Goal: Obtain resource: Obtain resource

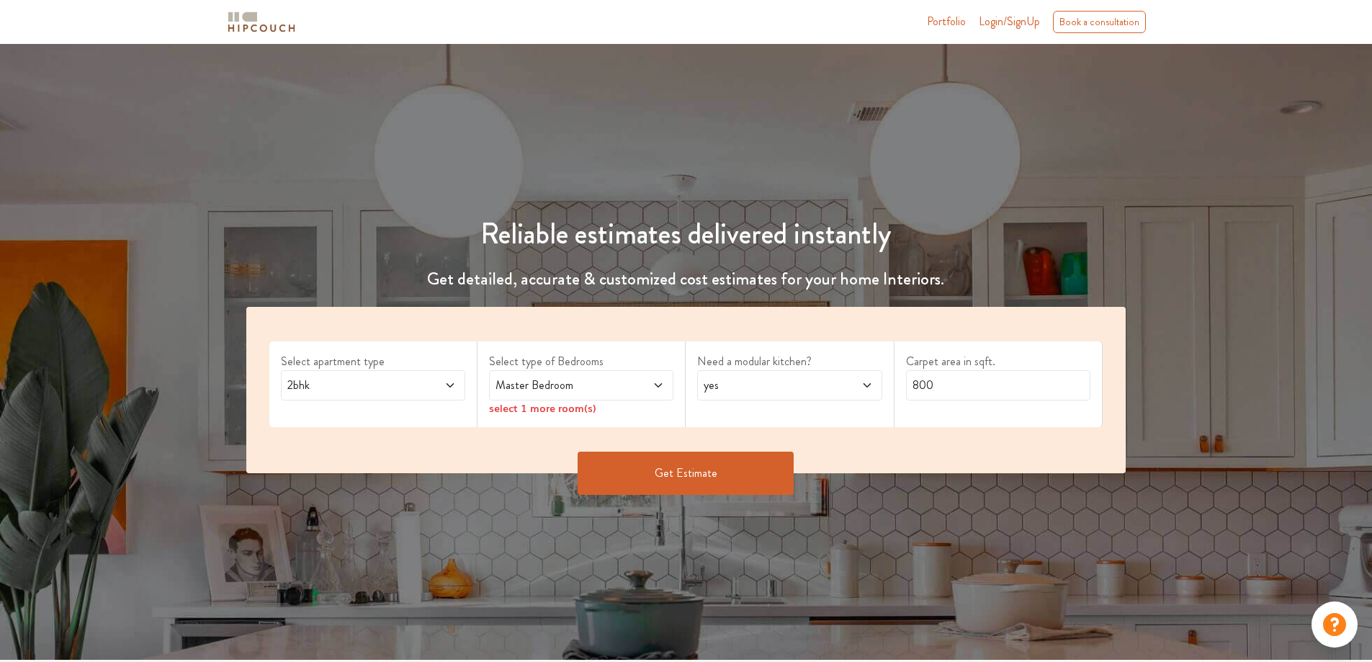
click at [658, 382] on icon at bounding box center [658, 386] width 12 height 12
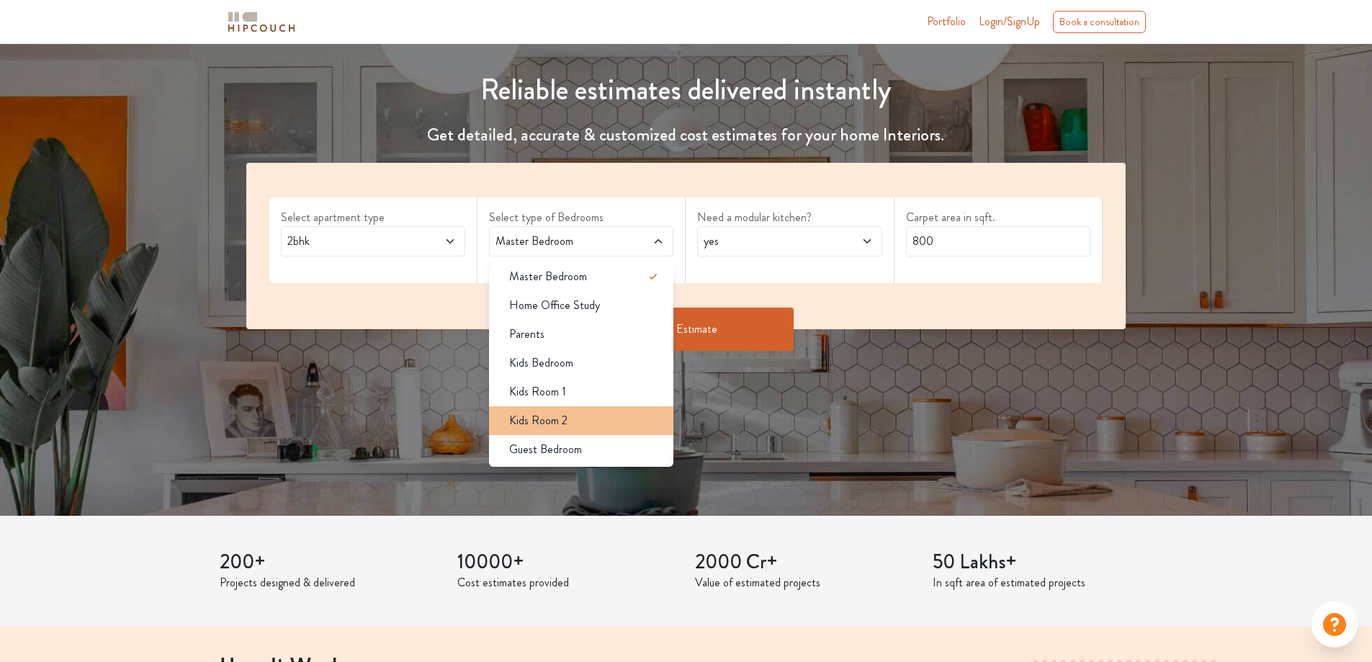
scroll to position [216, 0]
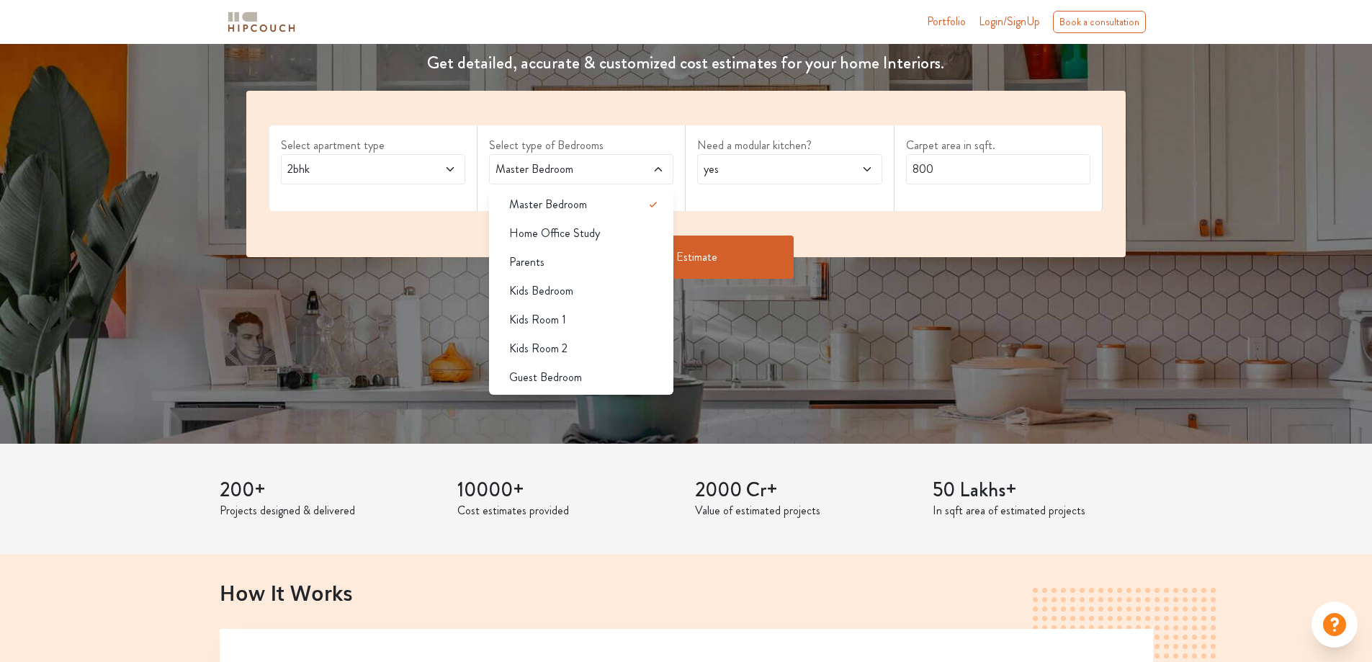
click at [569, 383] on span "Guest Bedroom" at bounding box center [545, 377] width 73 height 17
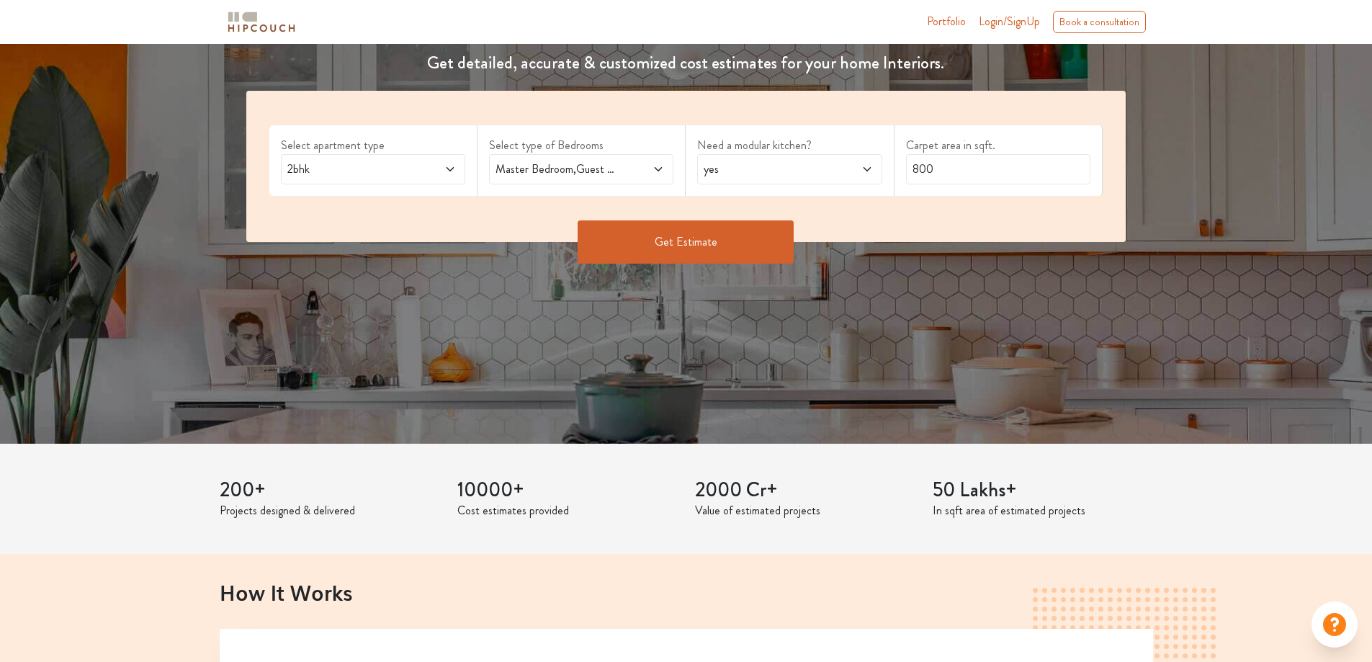
click at [662, 169] on icon at bounding box center [658, 169] width 12 height 12
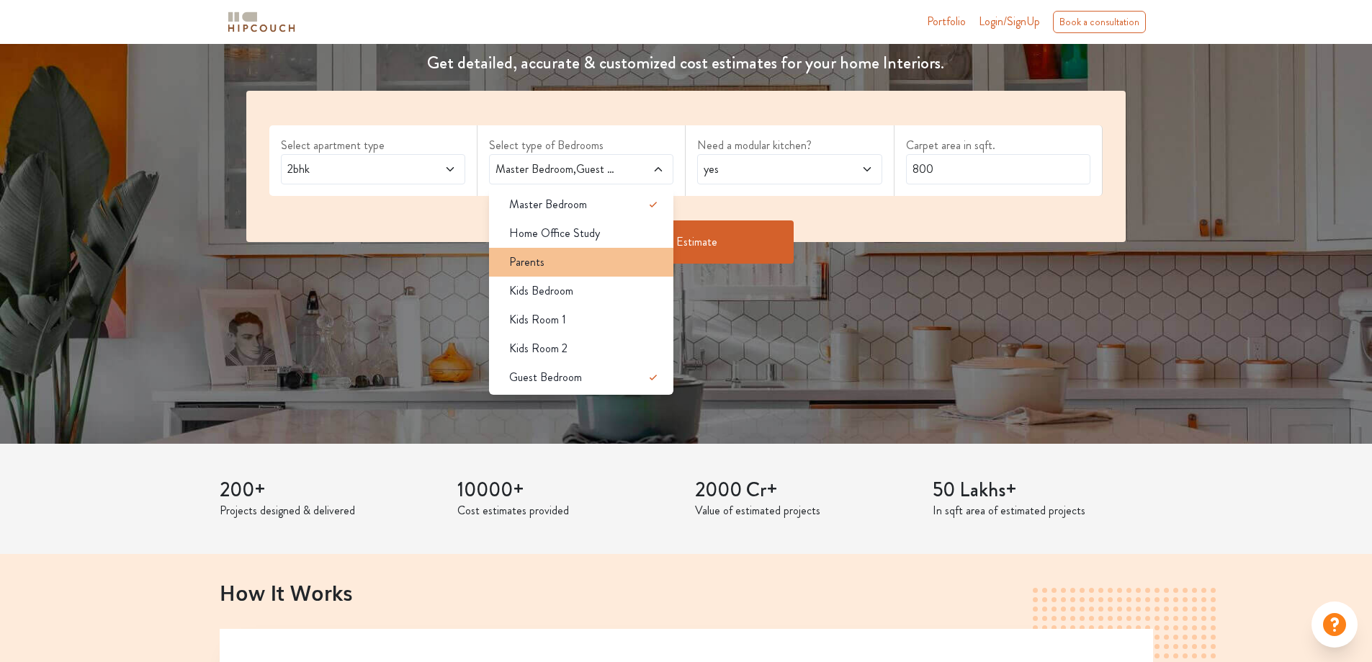
click at [513, 264] on span "Parents" at bounding box center [526, 261] width 35 height 17
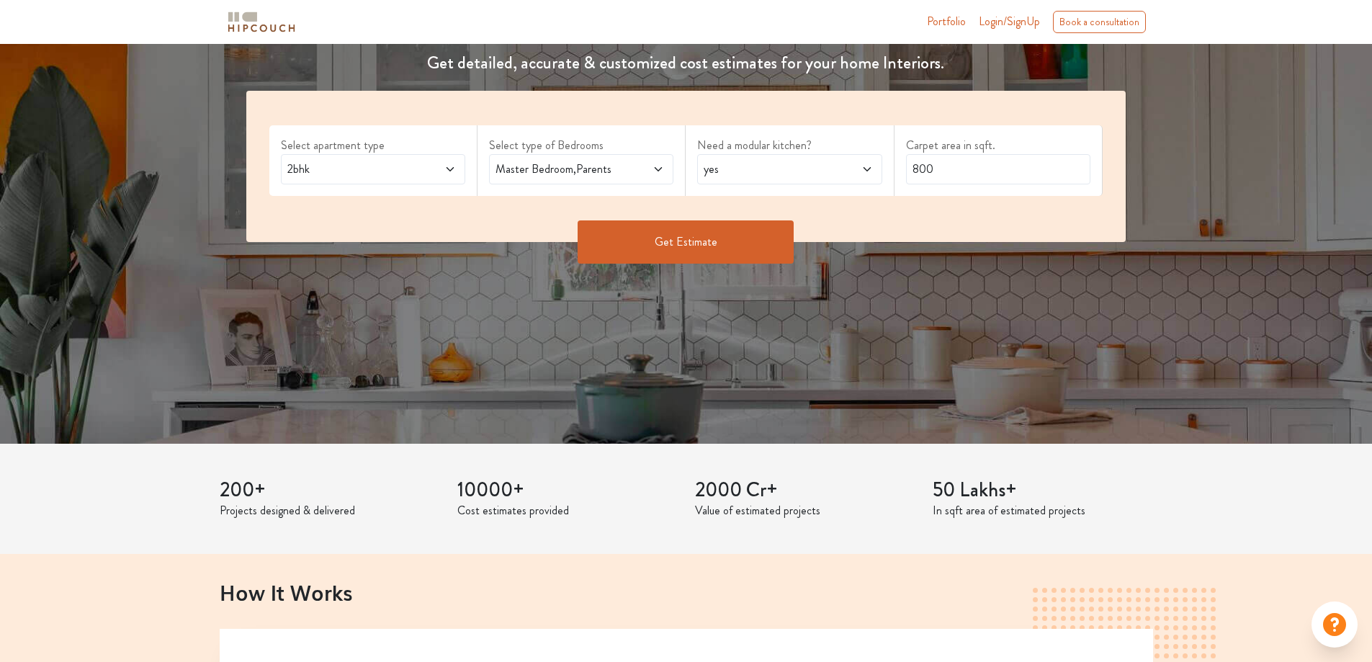
click at [663, 169] on icon at bounding box center [658, 169] width 12 height 12
click at [442, 223] on div "Get Estimate" at bounding box center [686, 241] width 897 height 43
click at [869, 164] on icon at bounding box center [867, 169] width 12 height 12
click at [845, 199] on div "yes" at bounding box center [794, 204] width 176 height 17
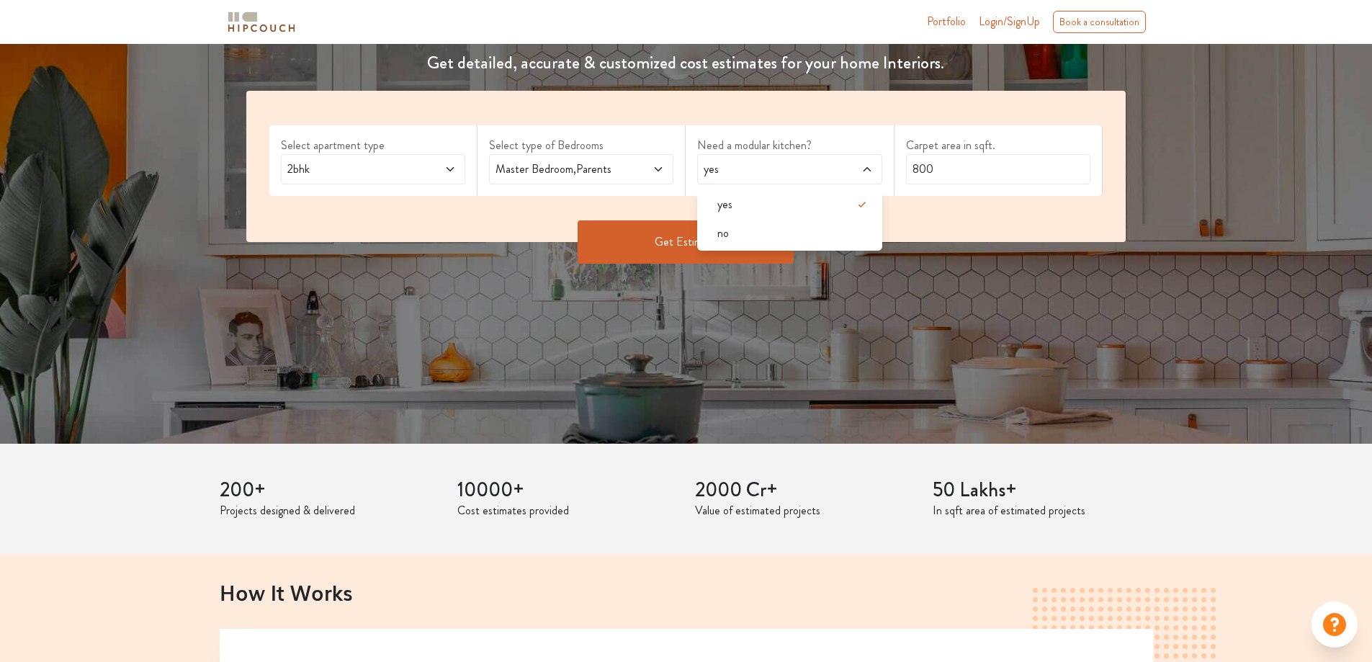
click at [916, 217] on div "Select apartment type 2bhk Select type of Bedrooms Master Bedroom,Parents Need …" at bounding box center [686, 166] width 880 height 151
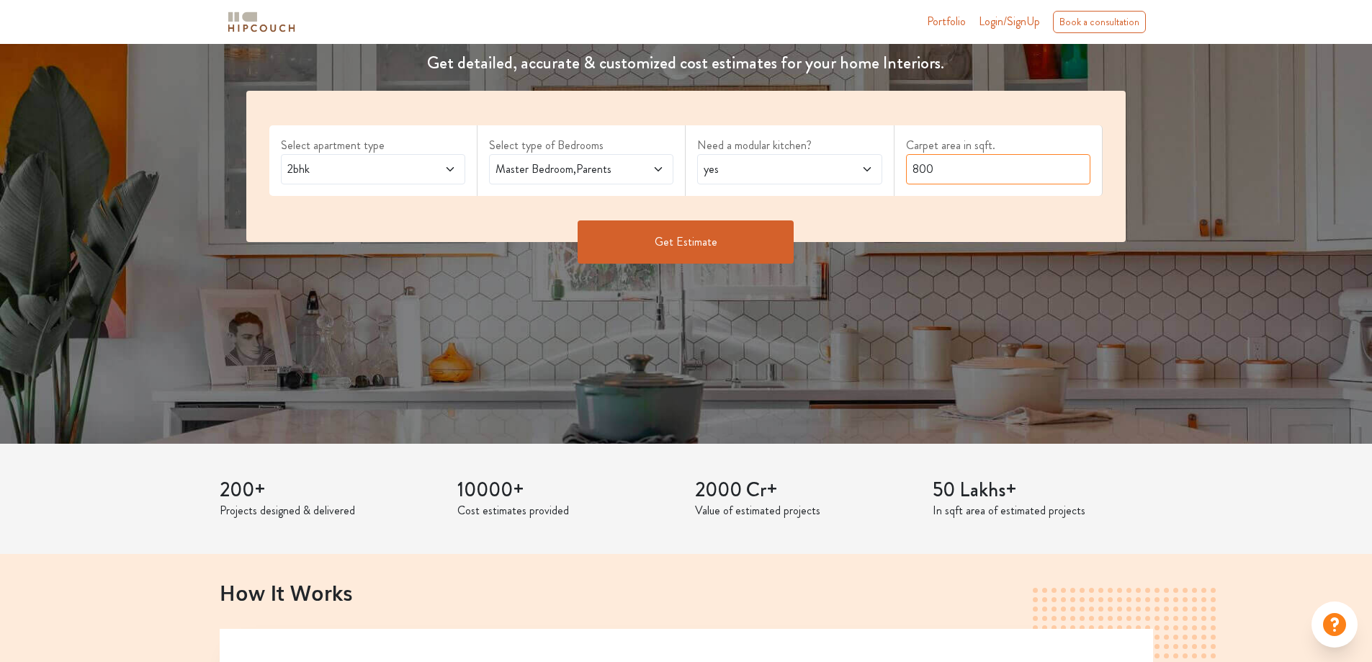
click at [953, 175] on input "800" at bounding box center [998, 169] width 184 height 30
click at [946, 207] on div "Select apartment type 2bhk Select type of Bedrooms Master Bedroom,Parents Need …" at bounding box center [686, 166] width 880 height 151
click at [659, 246] on button "Get Estimate" at bounding box center [686, 241] width 216 height 43
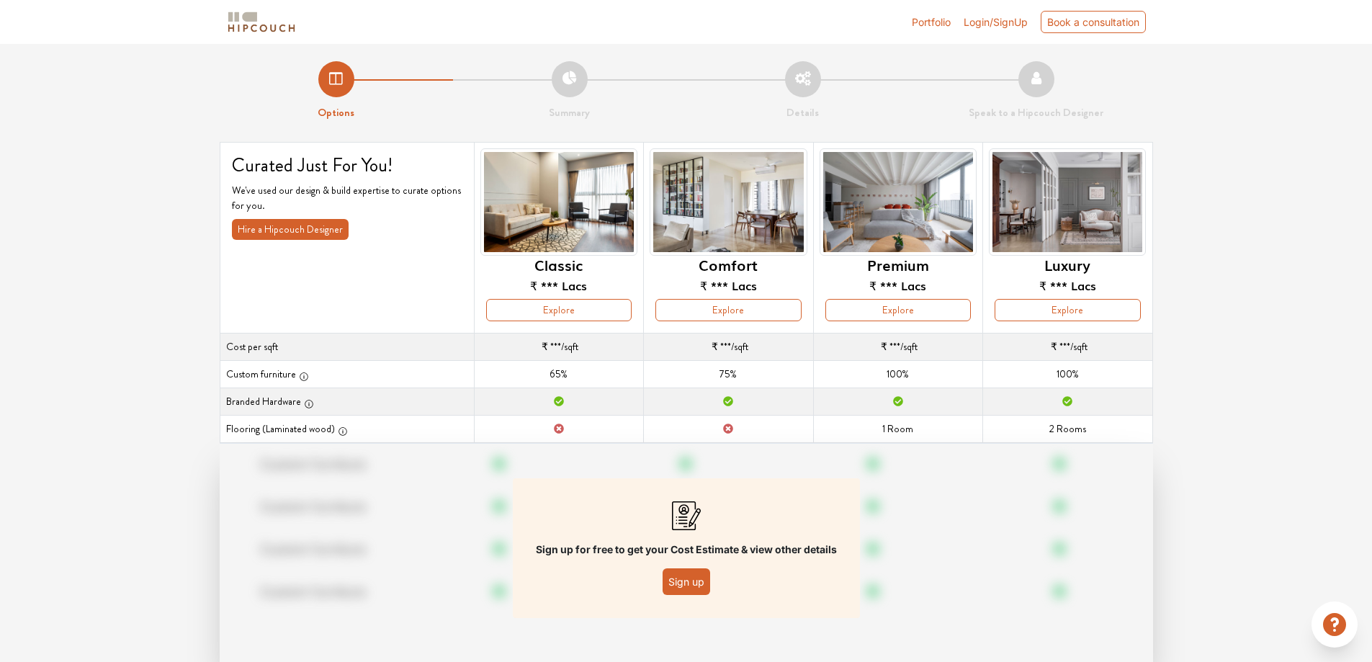
click at [694, 578] on button "Sign up" at bounding box center [687, 581] width 48 height 27
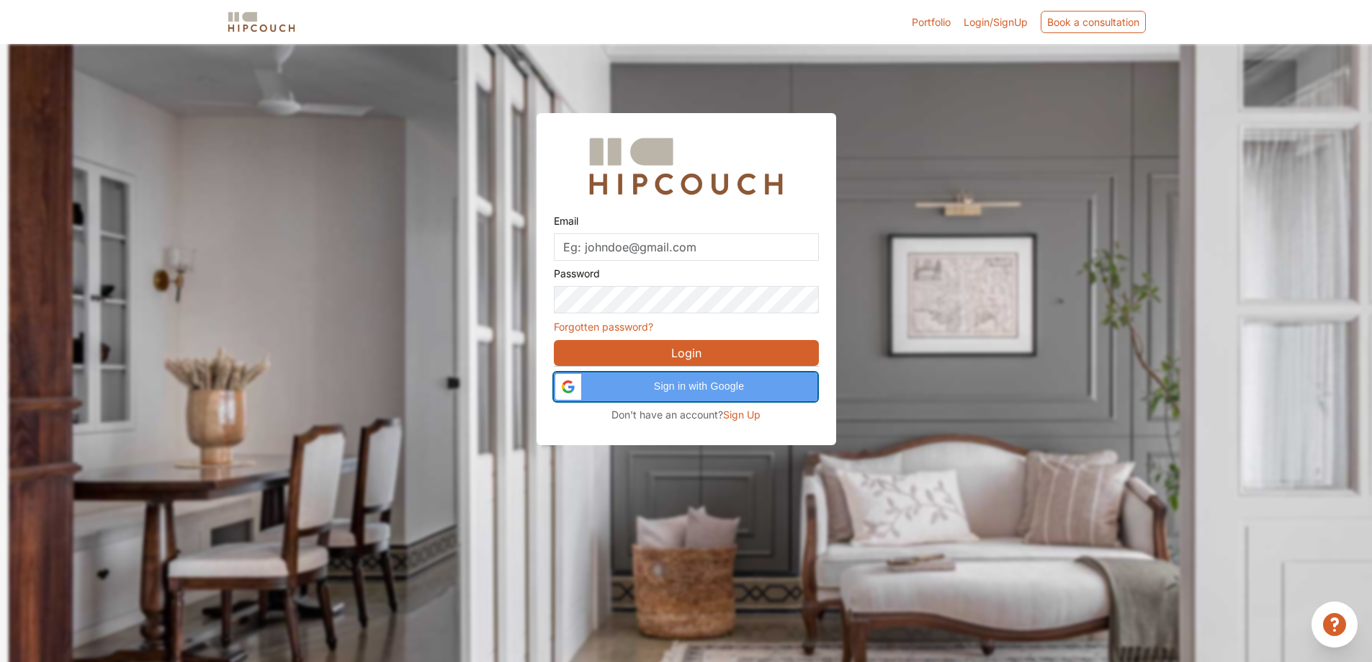
click at [658, 380] on span "Sign in with Google" at bounding box center [699, 386] width 219 height 15
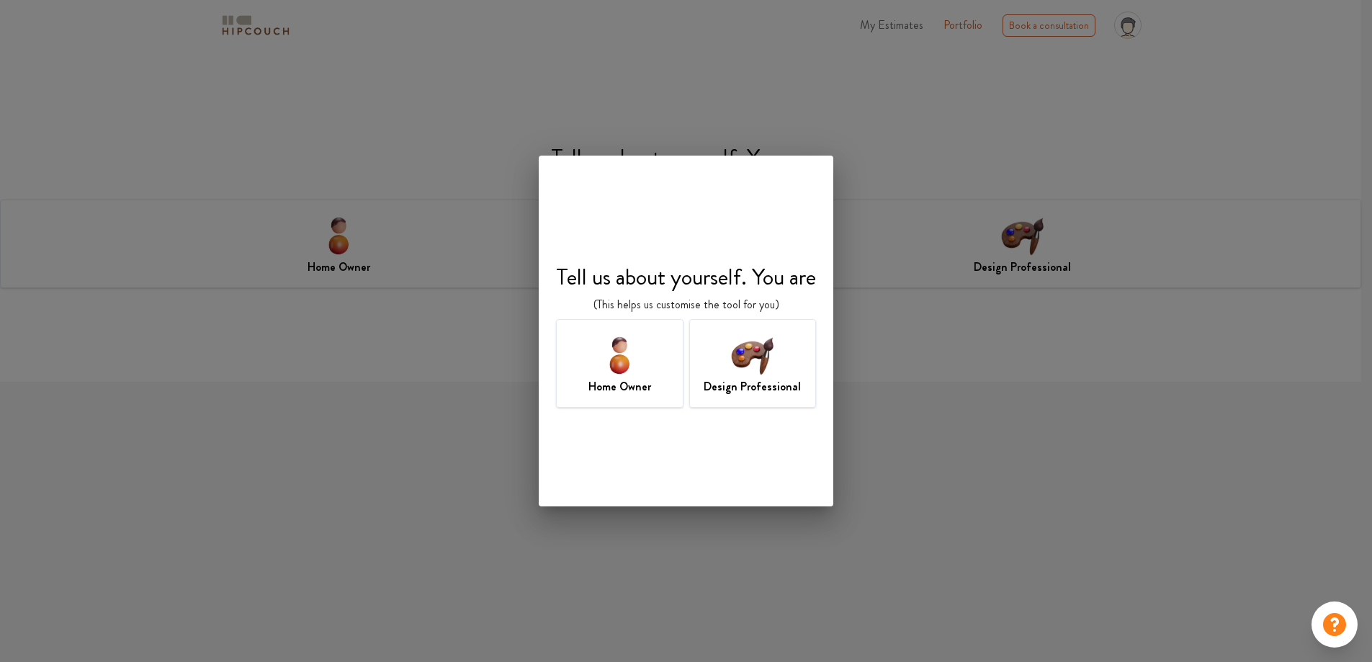
click at [731, 378] on h7 "Design Professional" at bounding box center [752, 386] width 97 height 17
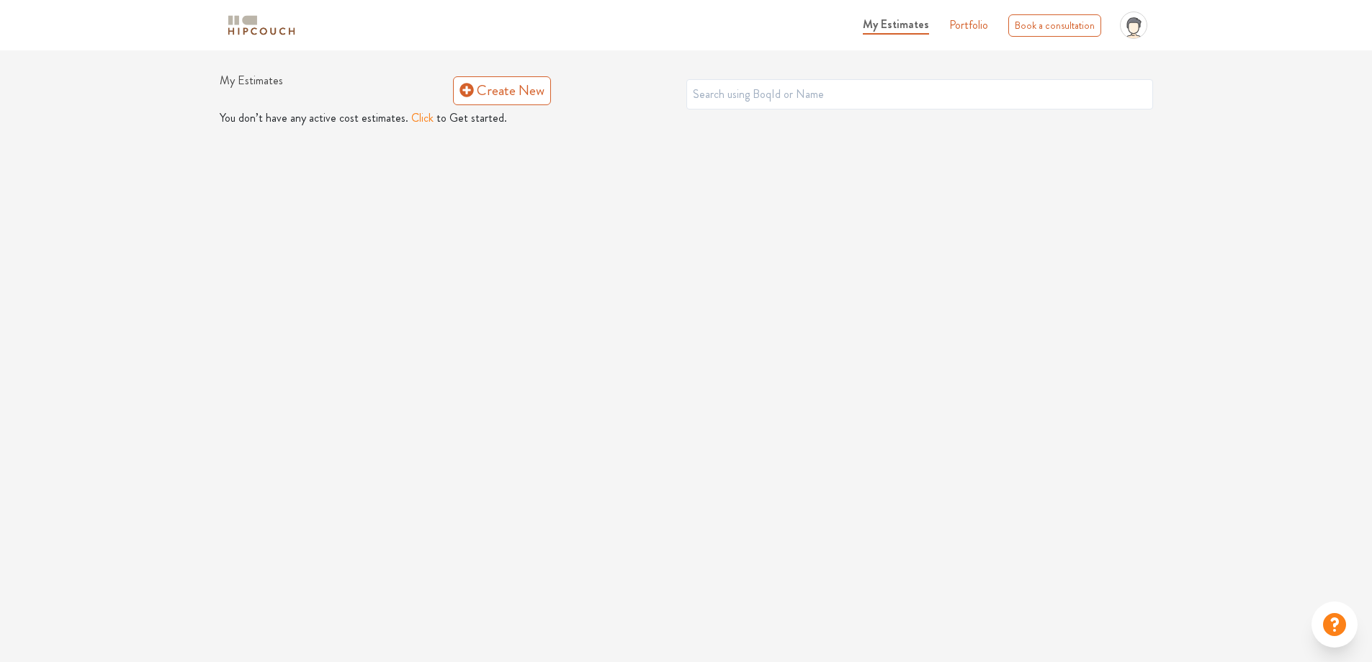
click at [419, 118] on button "Click" at bounding box center [422, 117] width 22 height 17
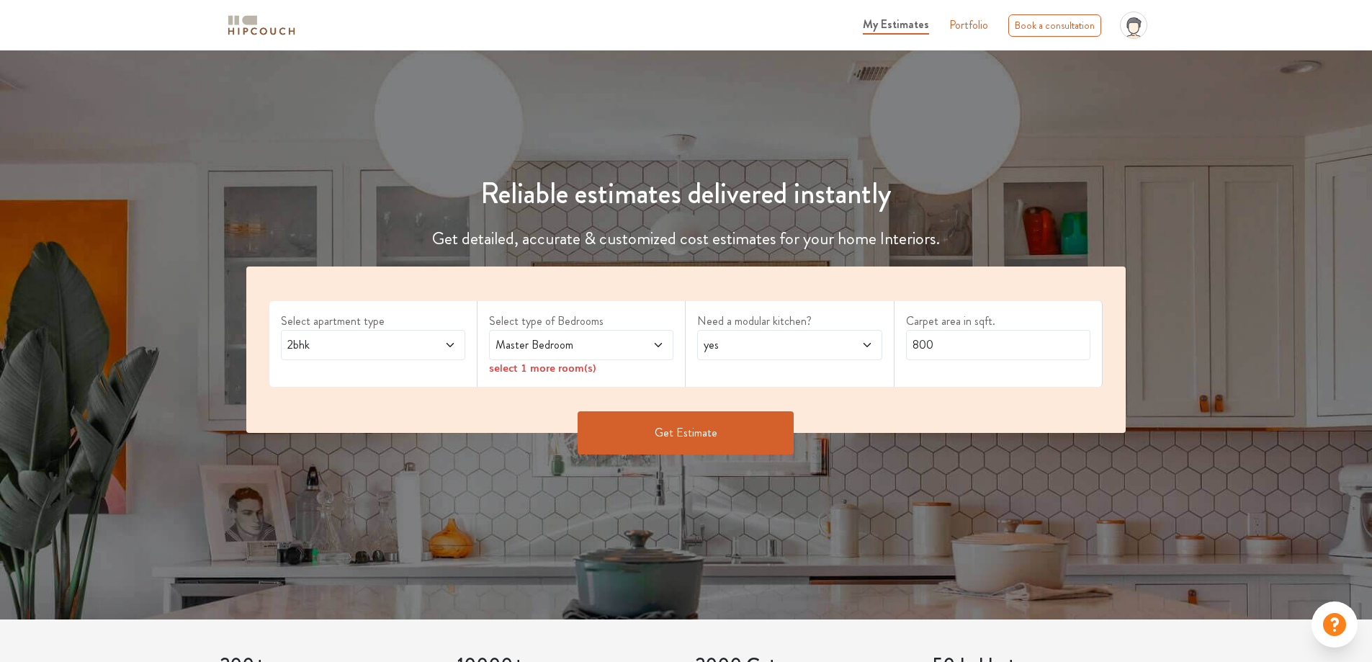
scroll to position [144, 0]
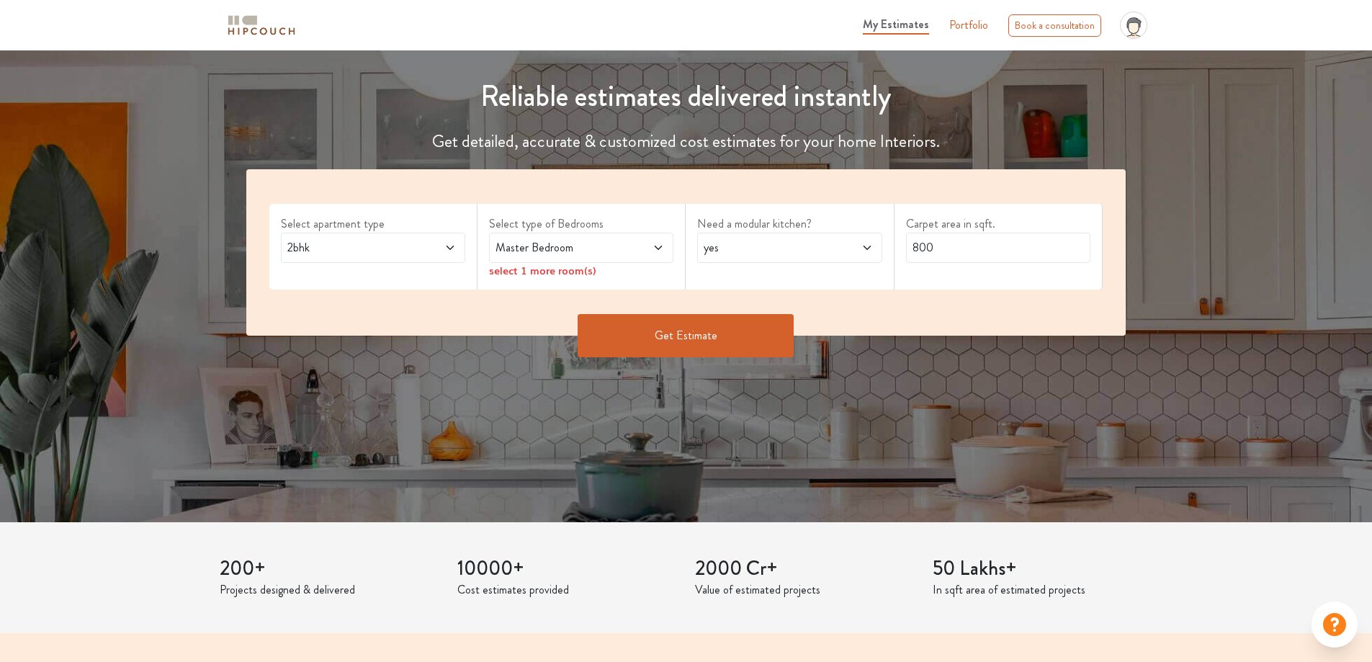
click at [660, 246] on icon at bounding box center [658, 248] width 12 height 12
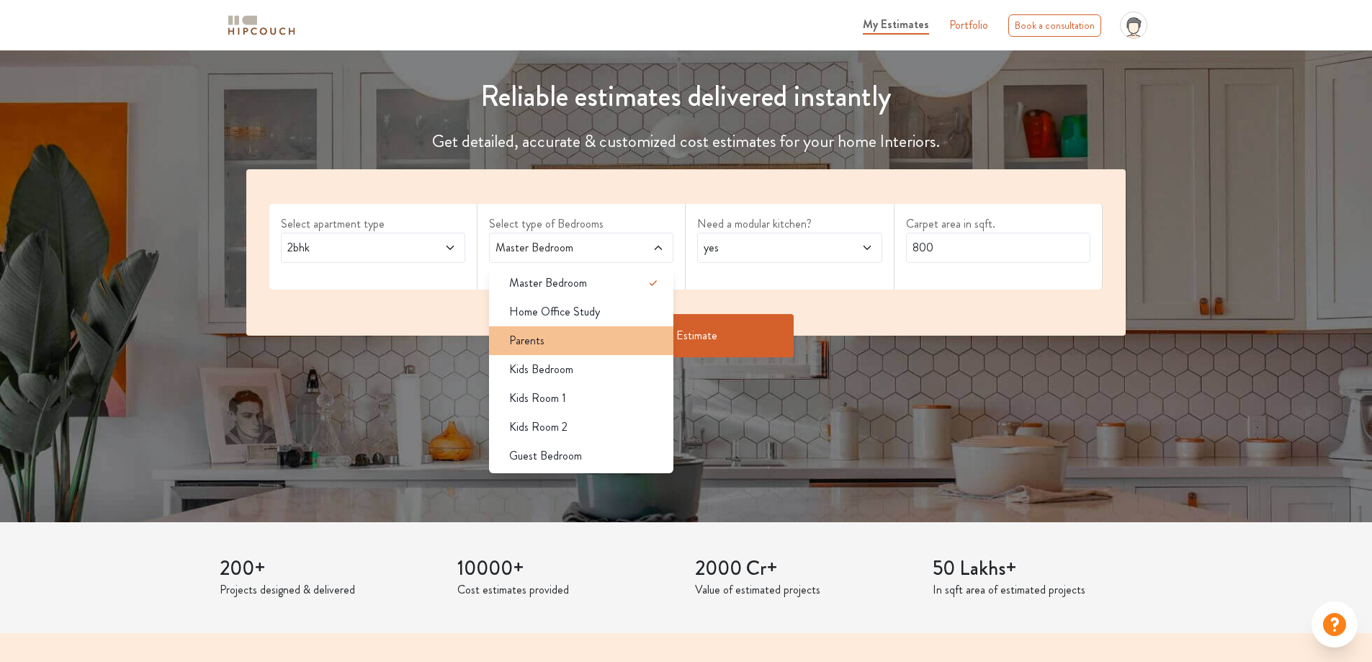
click at [542, 346] on span "Parents" at bounding box center [526, 340] width 35 height 17
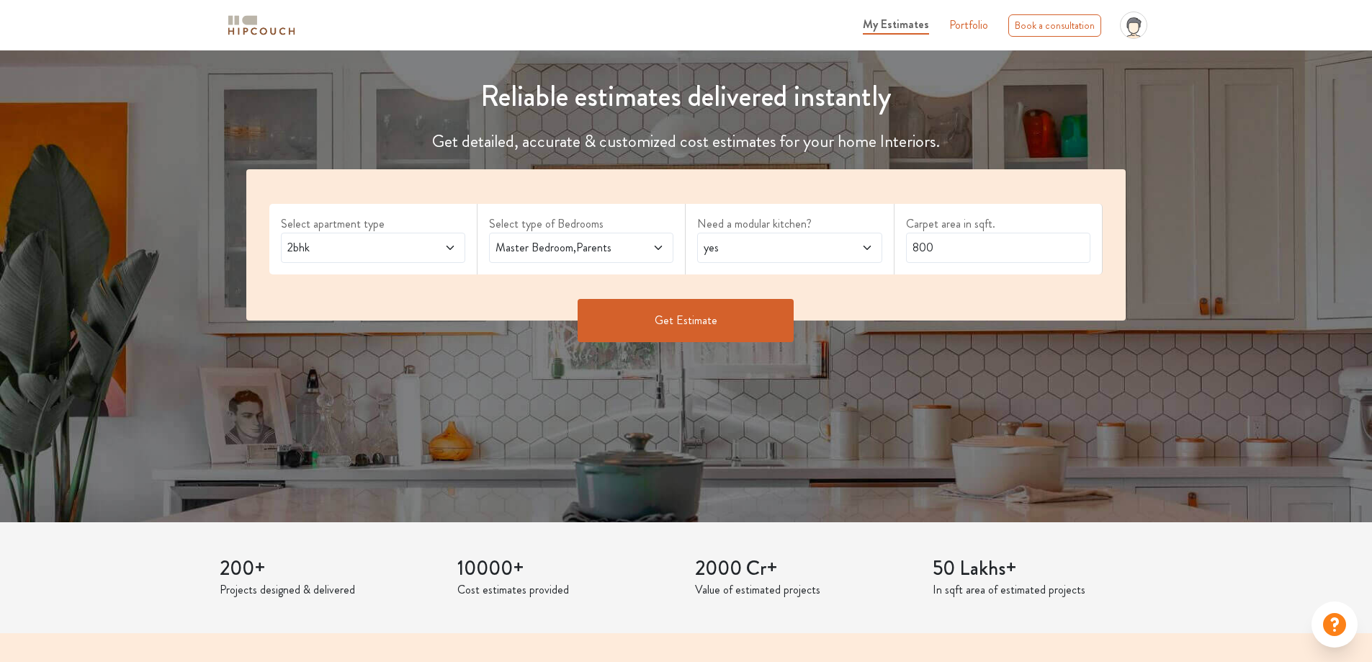
click at [731, 315] on button "Get Estimate" at bounding box center [686, 320] width 216 height 43
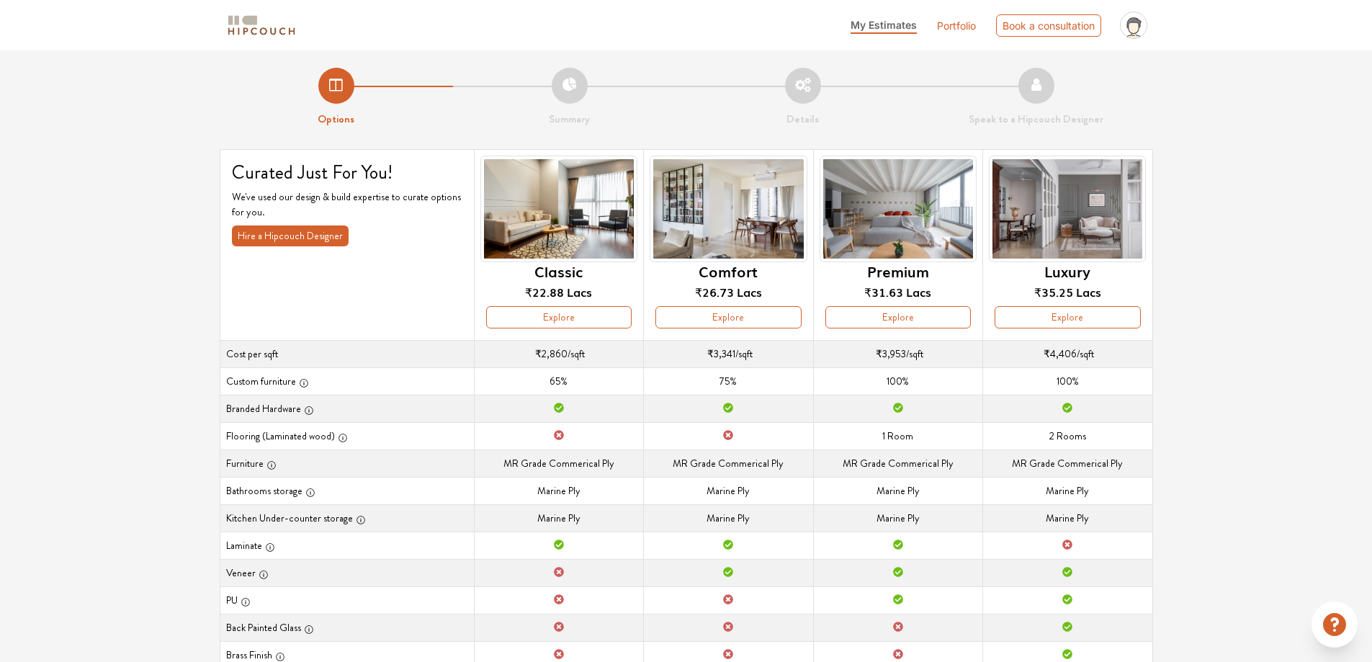
click at [574, 91] on li "Summary" at bounding box center [569, 98] width 233 height 60
click at [786, 93] on li "Details" at bounding box center [802, 98] width 233 height 60
click at [539, 352] on span "₹2,860" at bounding box center [551, 353] width 32 height 14
click at [546, 352] on span "₹2,860" at bounding box center [551, 353] width 32 height 14
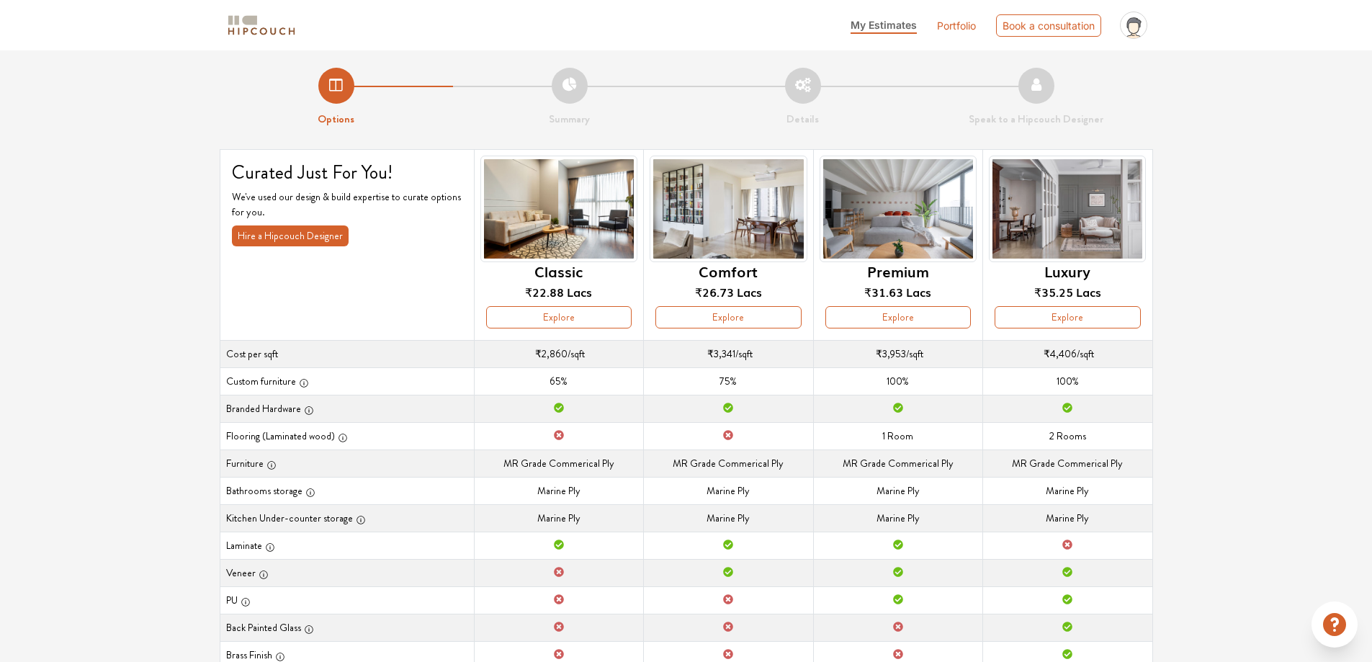
click at [500, 353] on td "Cost per sqft ₹2,860 /sqft" at bounding box center [558, 353] width 169 height 27
click at [537, 323] on button "Explore" at bounding box center [558, 317] width 145 height 22
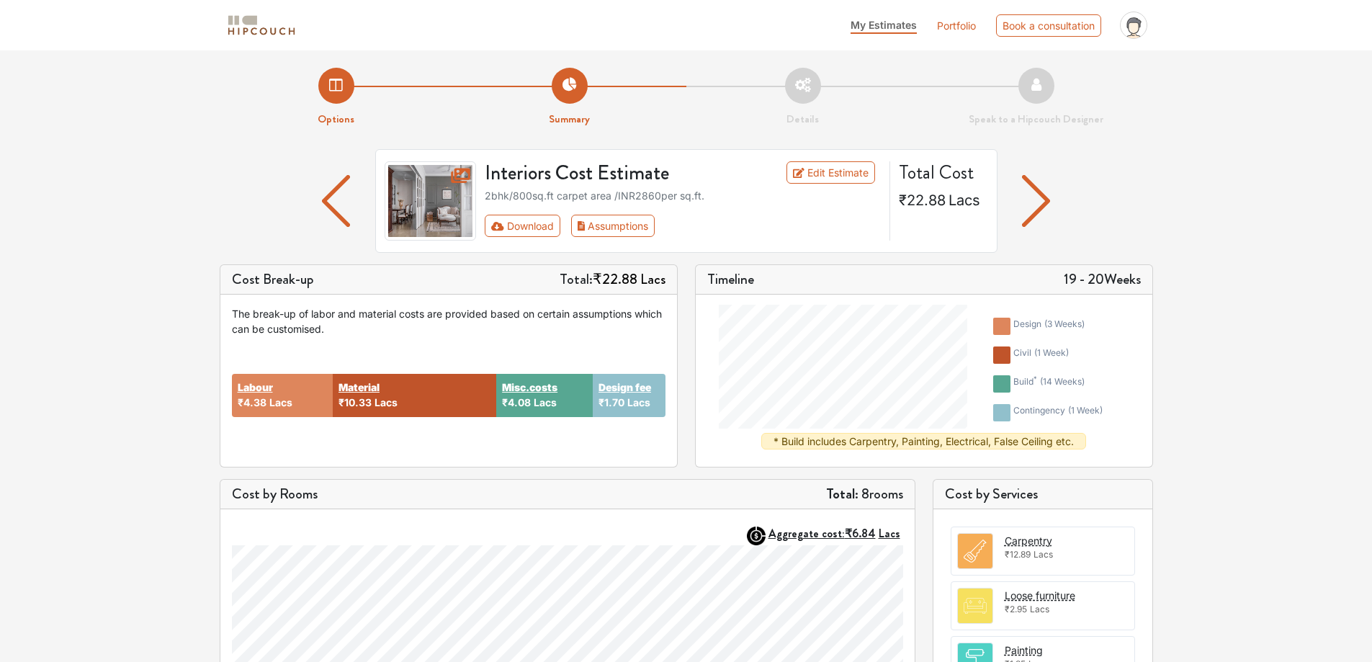
click at [1038, 198] on img "button" at bounding box center [1036, 201] width 28 height 52
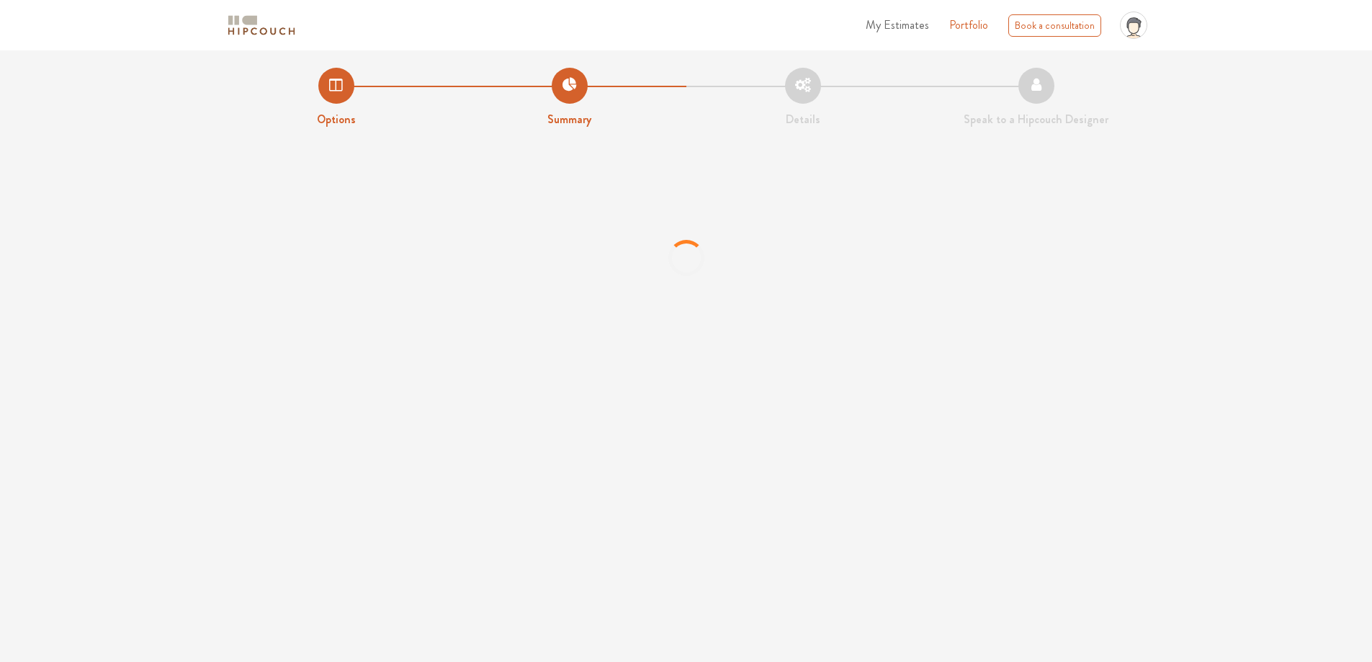
click at [577, 91] on li "Summary" at bounding box center [569, 98] width 233 height 60
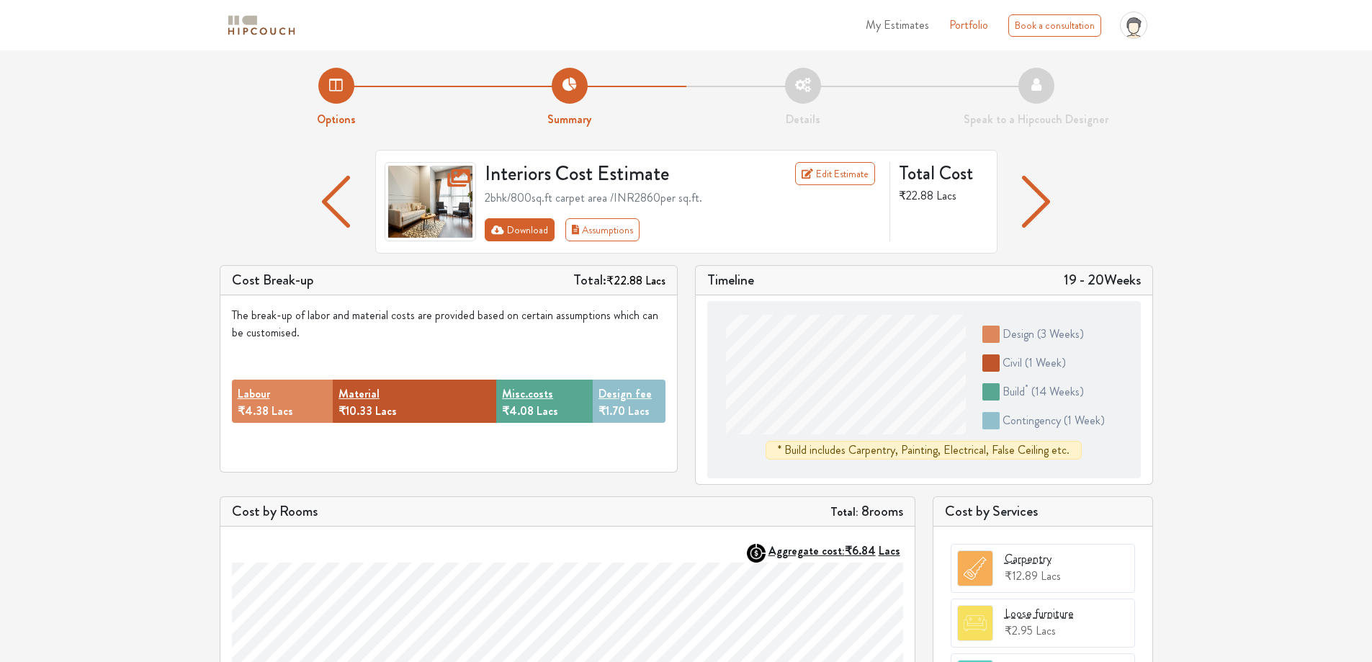
click at [515, 227] on button "Download" at bounding box center [520, 229] width 70 height 23
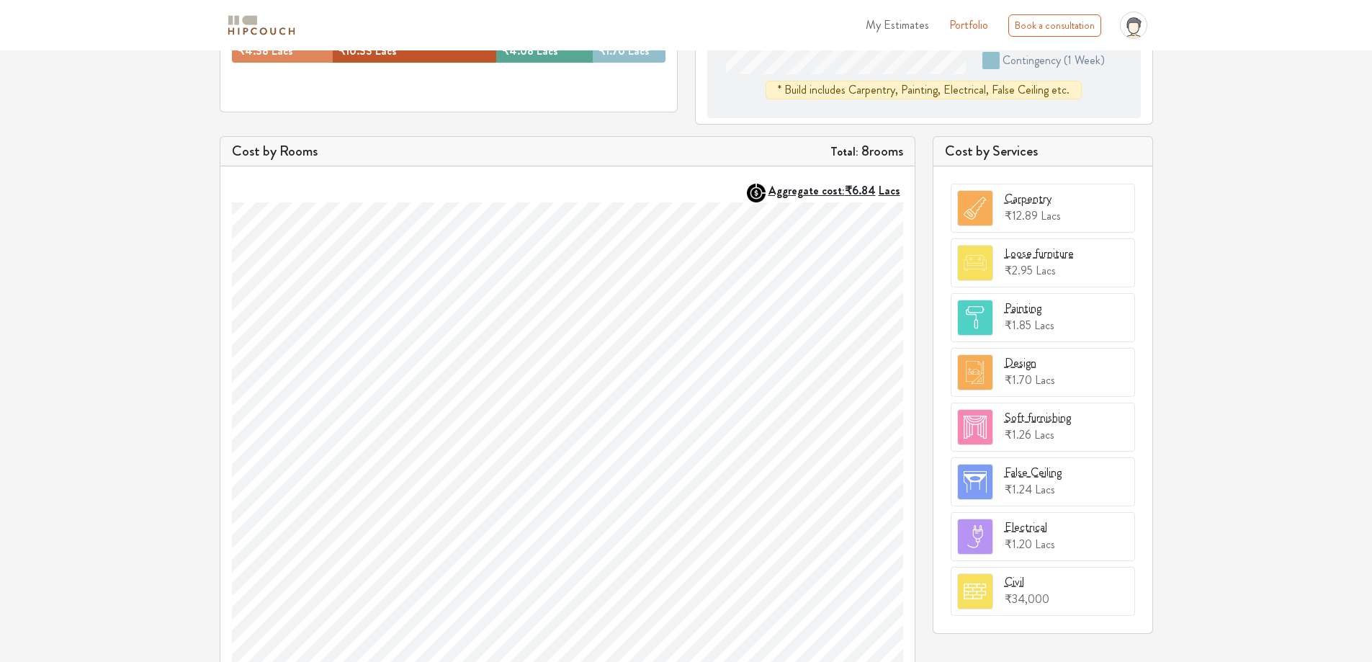
scroll to position [423, 0]
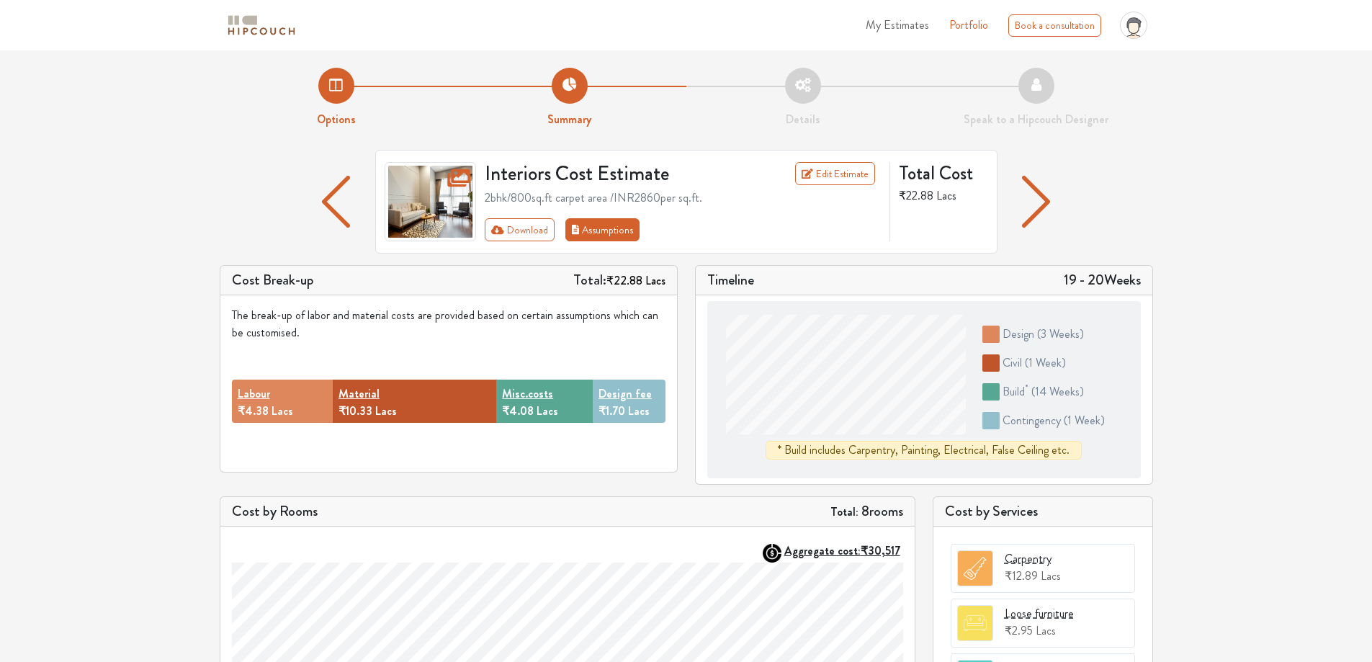
click at [588, 228] on button "Assumptions" at bounding box center [602, 229] width 75 height 23
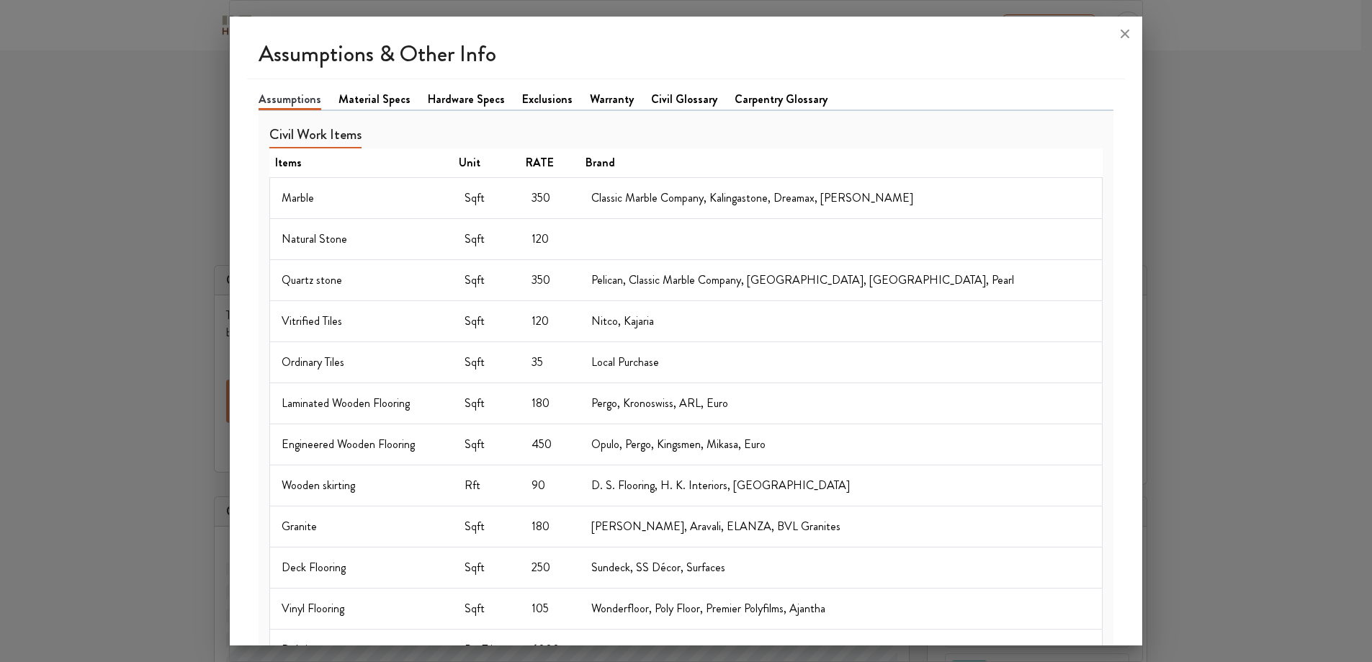
click at [382, 94] on link "Material Specs" at bounding box center [374, 99] width 72 height 17
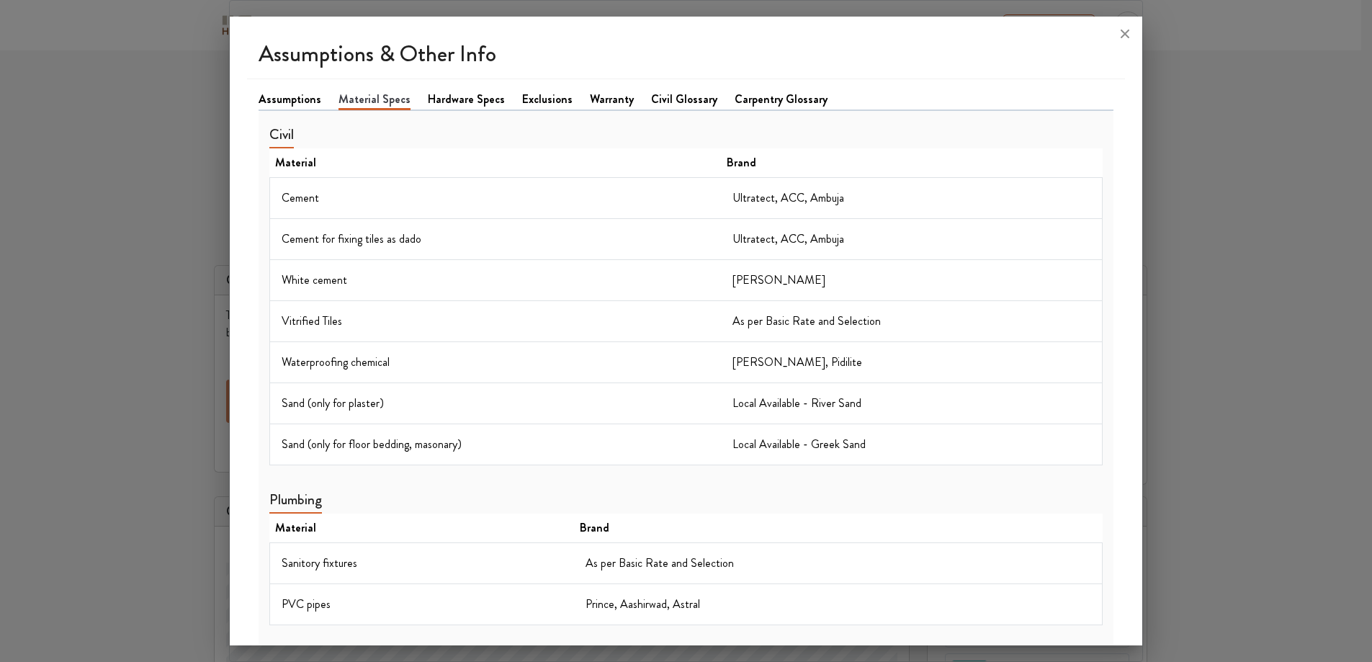
click at [770, 98] on link "Carpentry Glossary" at bounding box center [781, 99] width 93 height 17
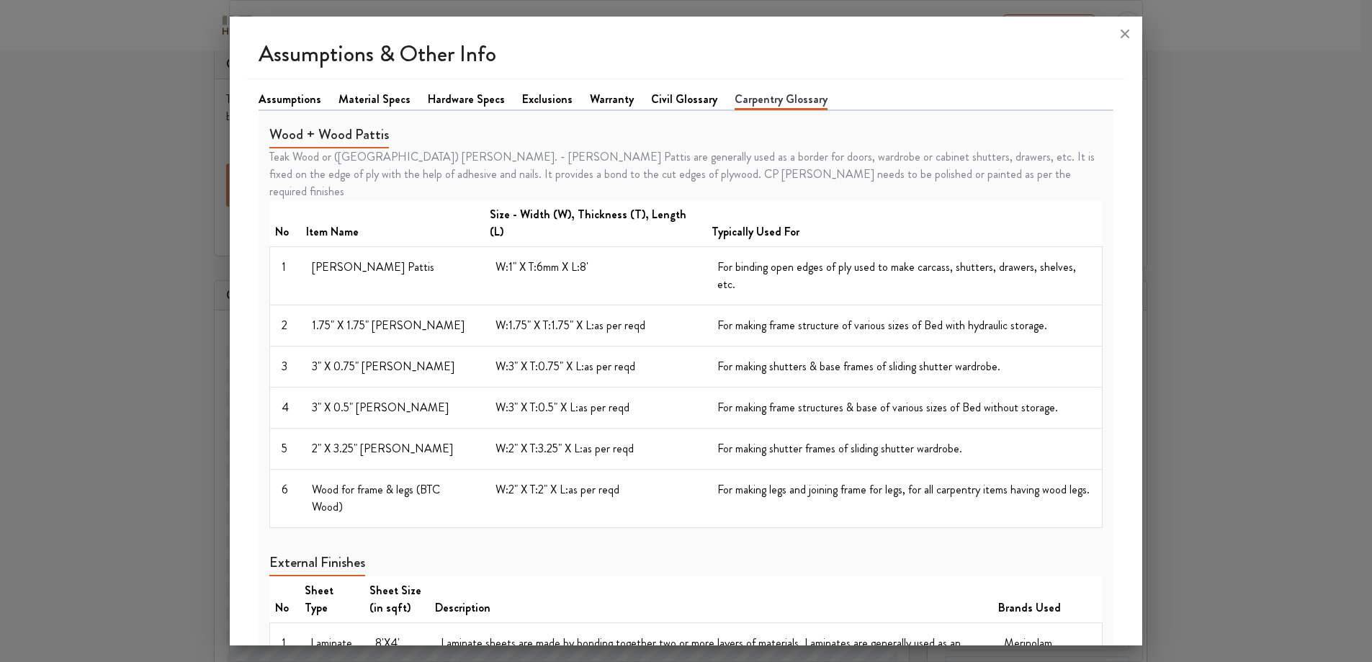
click at [601, 94] on link "Warranty" at bounding box center [612, 99] width 44 height 17
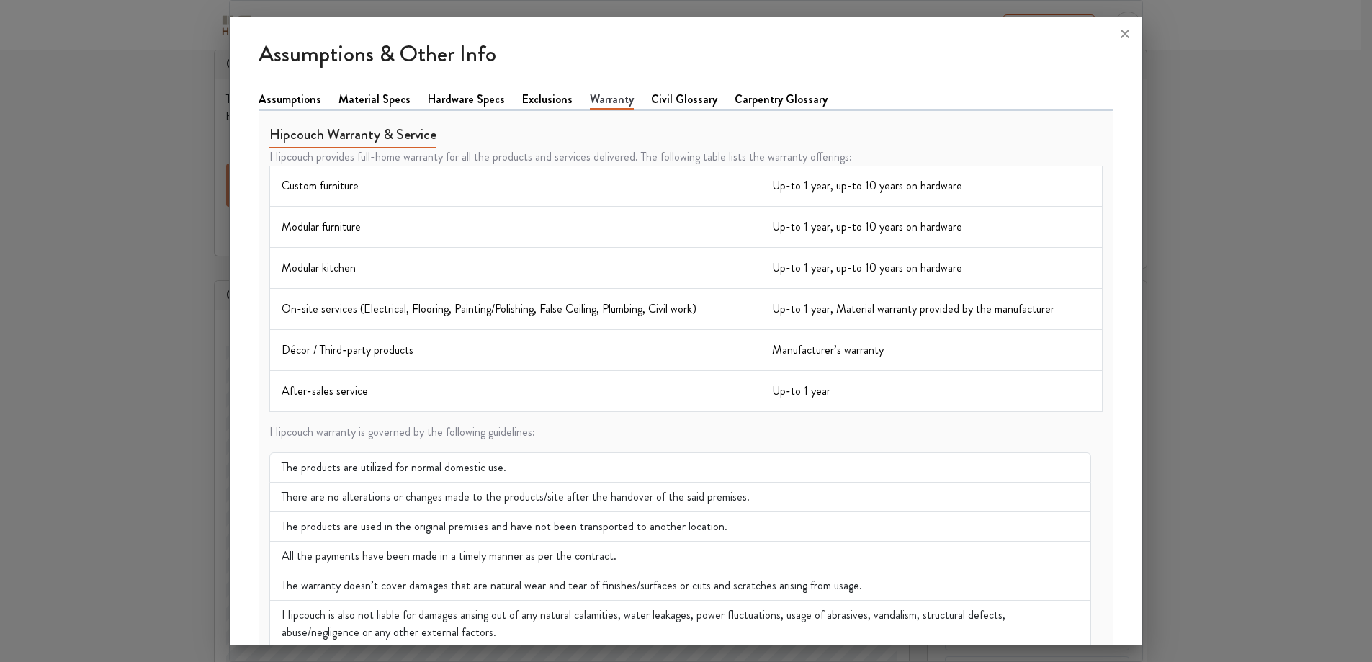
click at [381, 104] on link "Material Specs" at bounding box center [374, 99] width 72 height 17
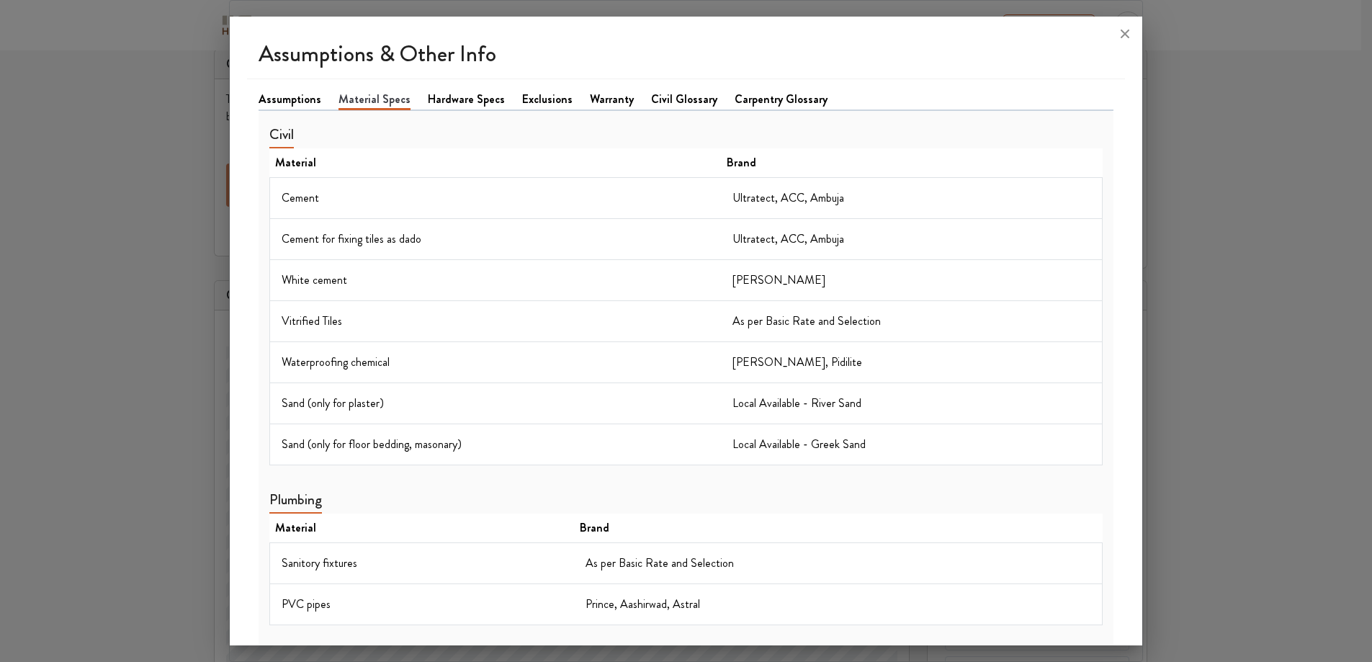
click at [450, 99] on link "Hardware Specs" at bounding box center [466, 99] width 77 height 17
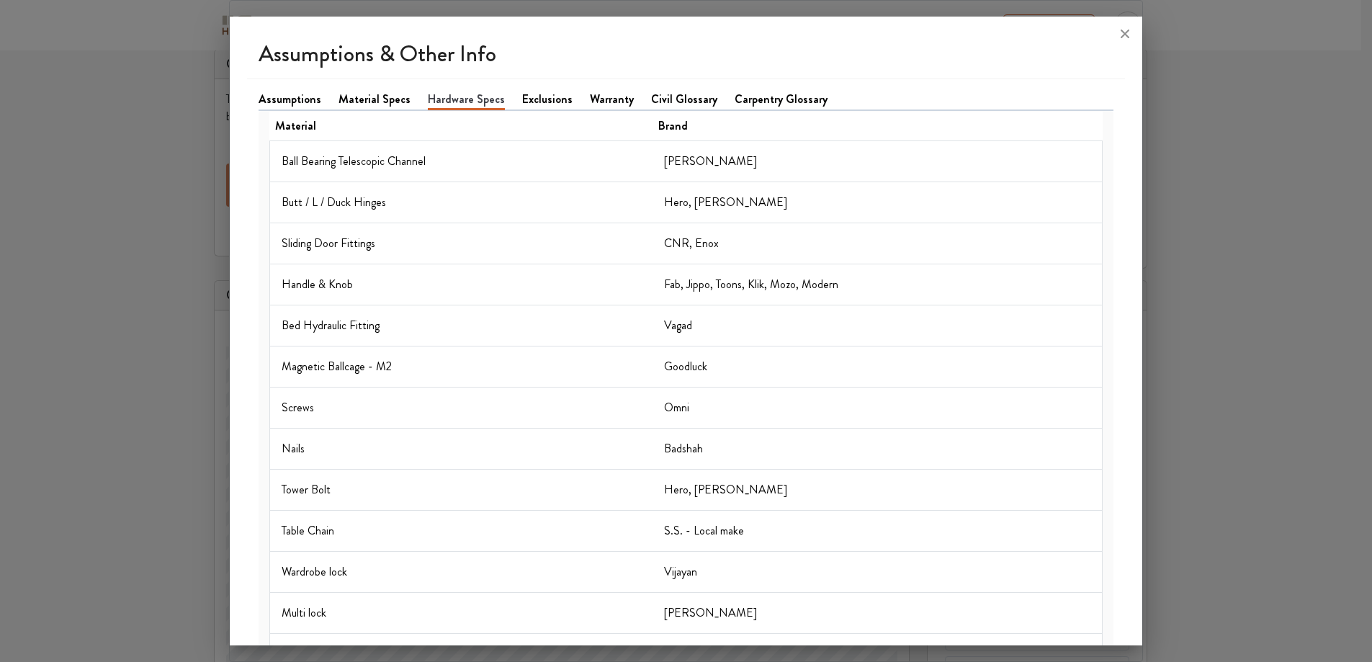
drag, startPoint x: 362, startPoint y: 44, endPoint x: 358, endPoint y: 94, distance: 49.9
click at [362, 63] on div "Assumptions & Other Info Assumptions Material Specs Hardware Specs Exclusions W…" at bounding box center [686, 331] width 913 height 629
click at [355, 107] on link "Material Specs" at bounding box center [374, 99] width 72 height 17
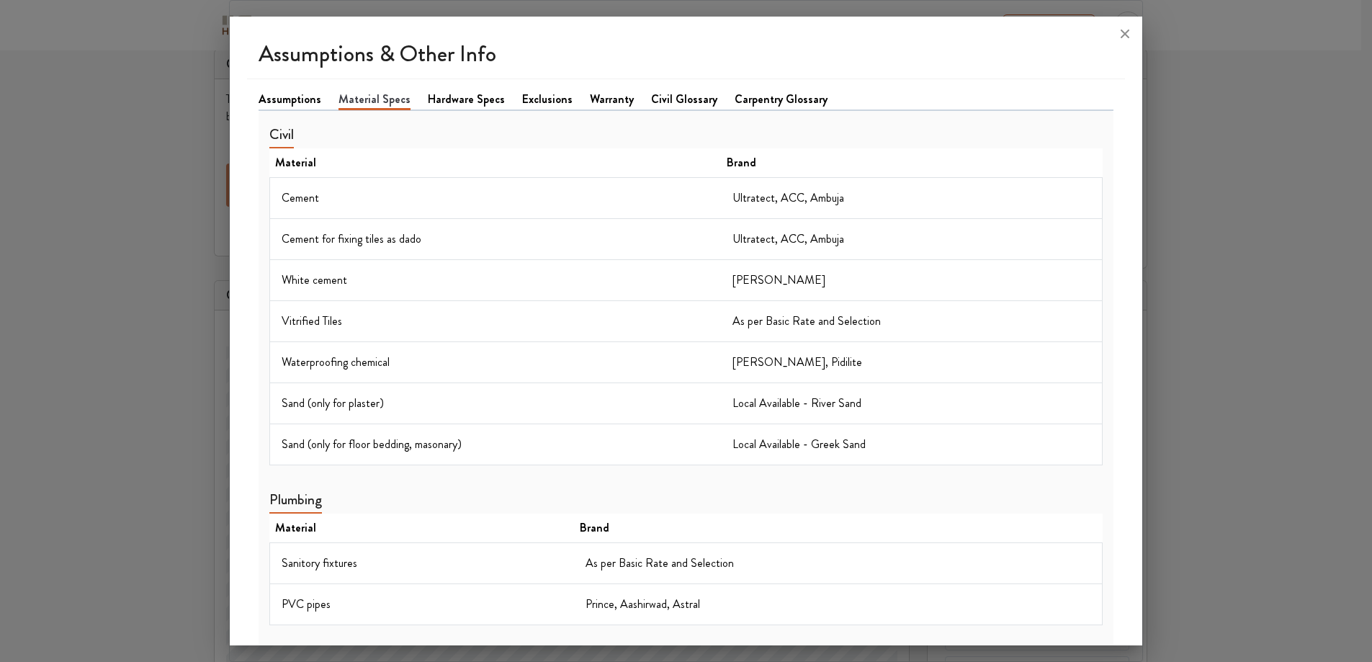
click at [291, 104] on link "Assumptions" at bounding box center [290, 99] width 63 height 17
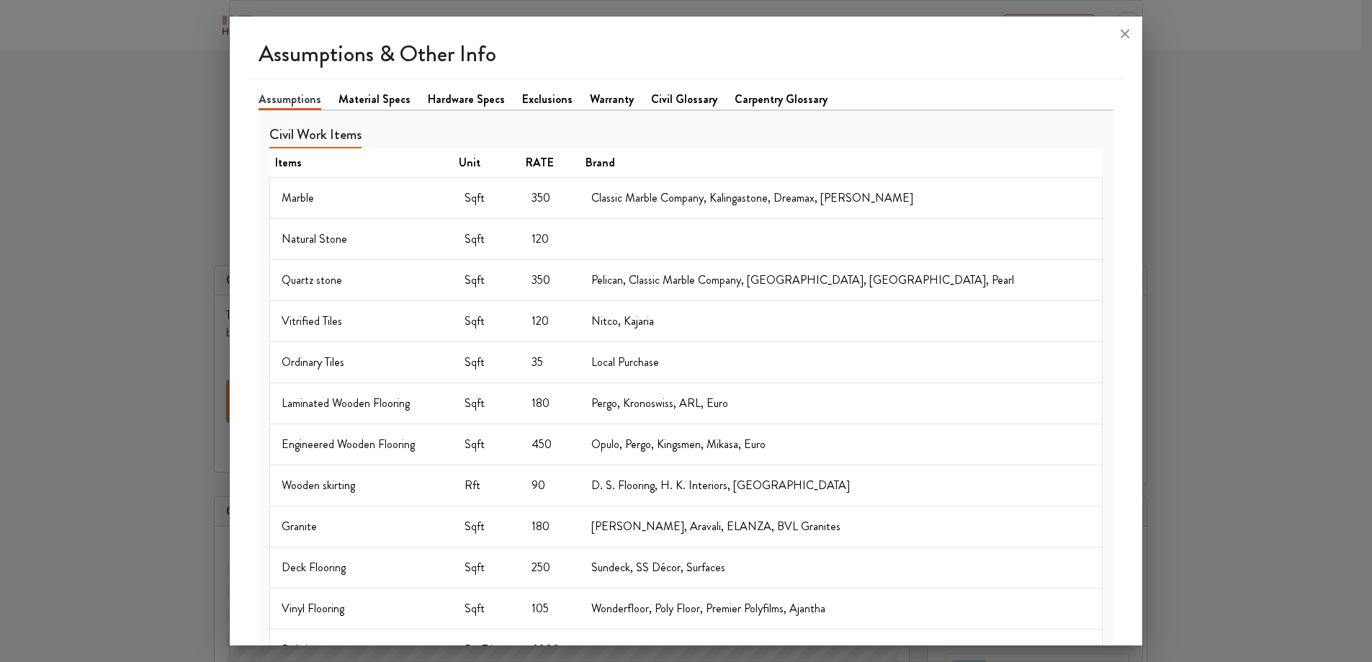
click at [213, 107] on div at bounding box center [686, 331] width 1372 height 662
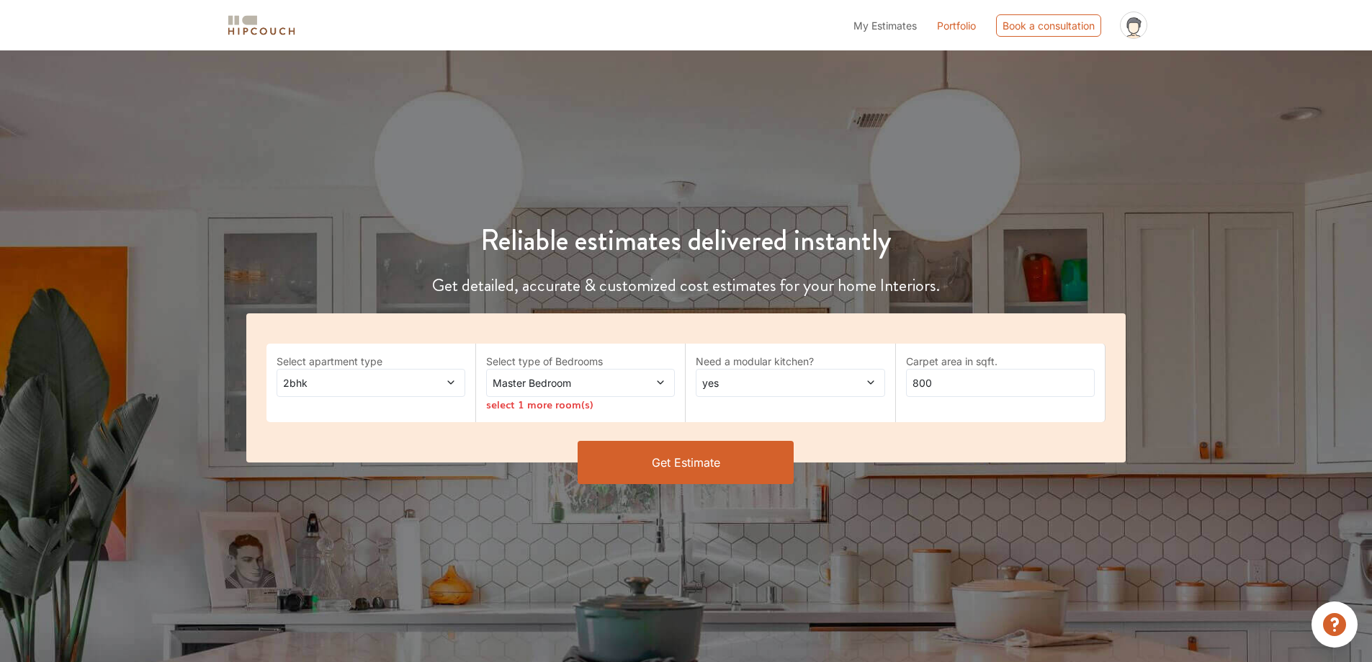
click at [455, 378] on icon at bounding box center [451, 382] width 10 height 10
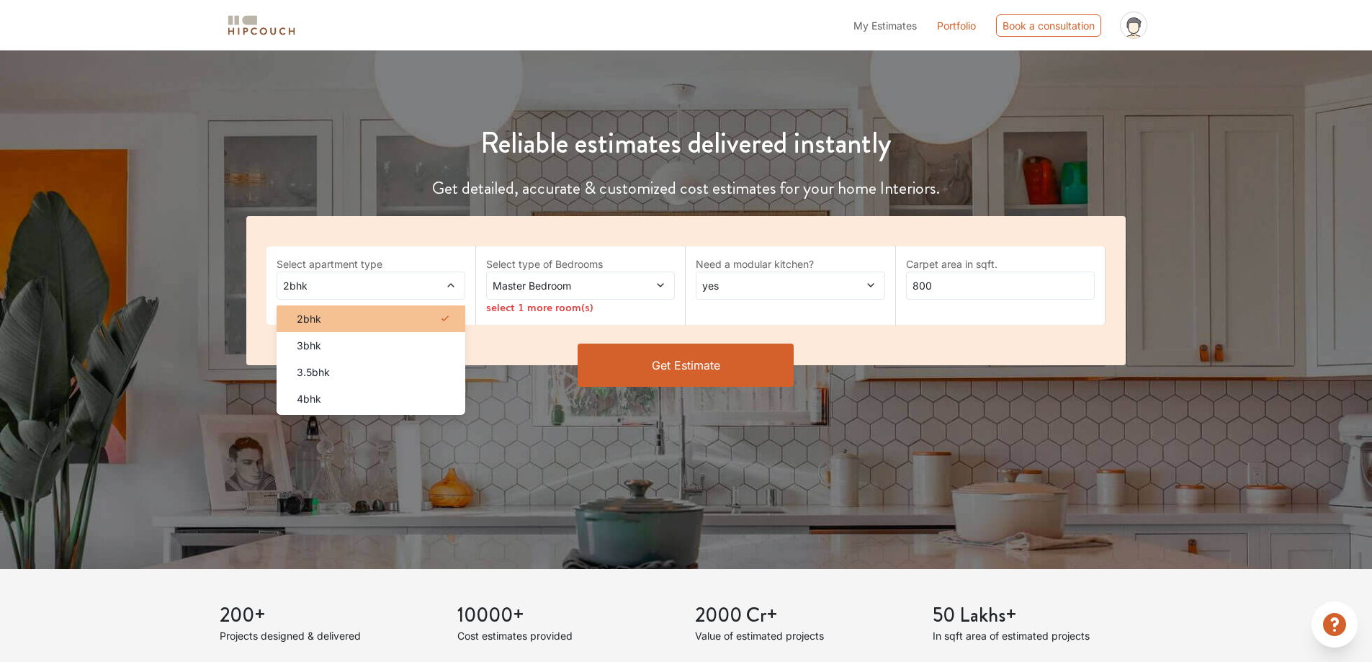
scroll to position [72, 0]
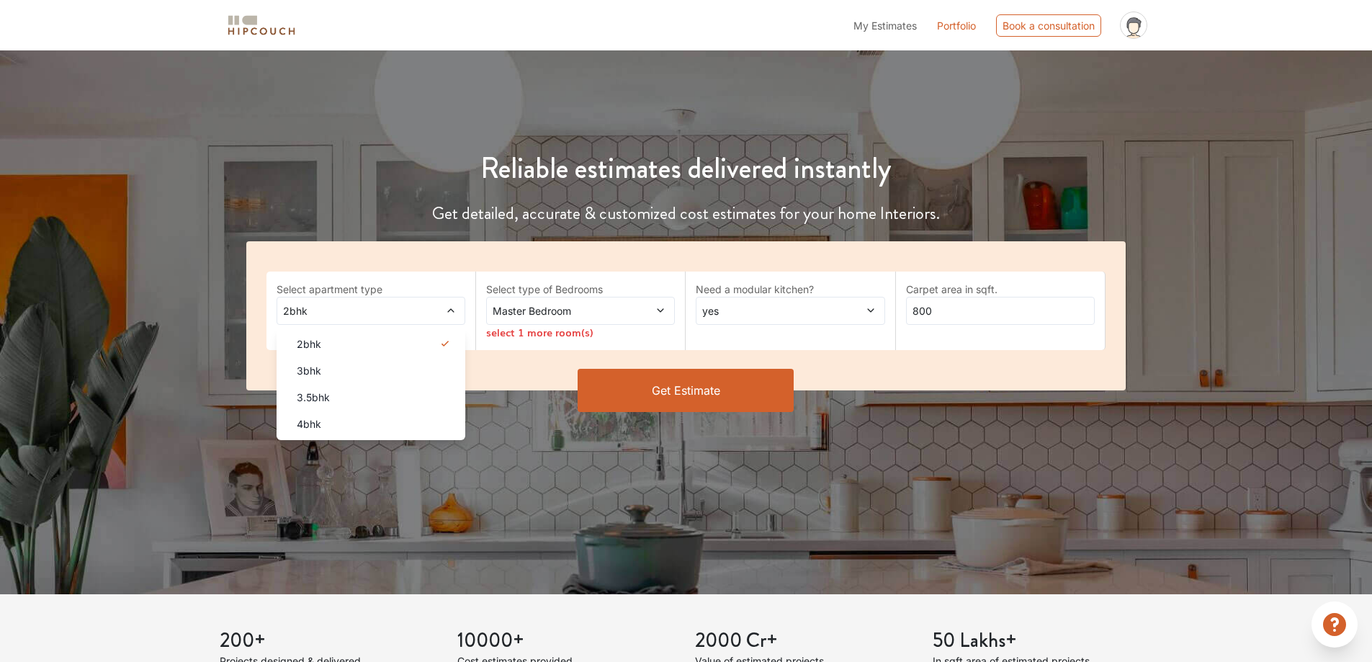
click at [381, 241] on div "Select apartment type 2bhk 2bhk 3bhk 3.5bhk 4bhk Select type of Bedrooms Master…" at bounding box center [686, 315] width 880 height 149
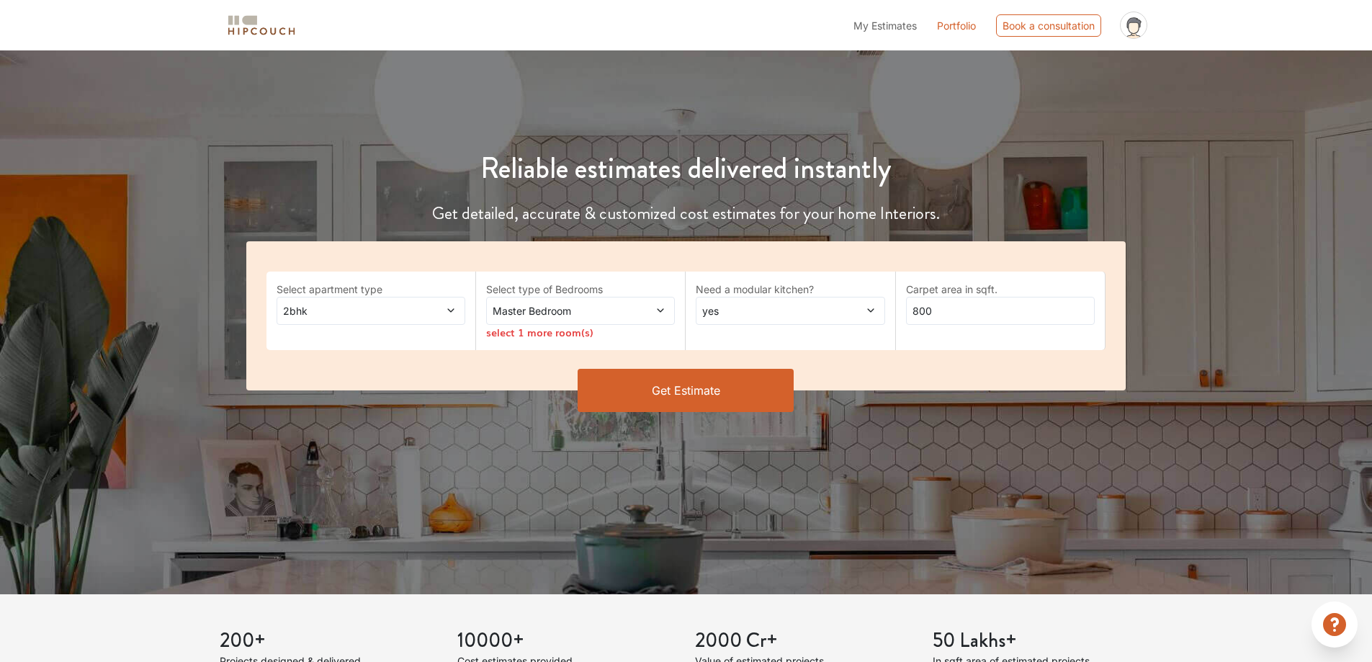
click at [623, 310] on span at bounding box center [643, 310] width 44 height 15
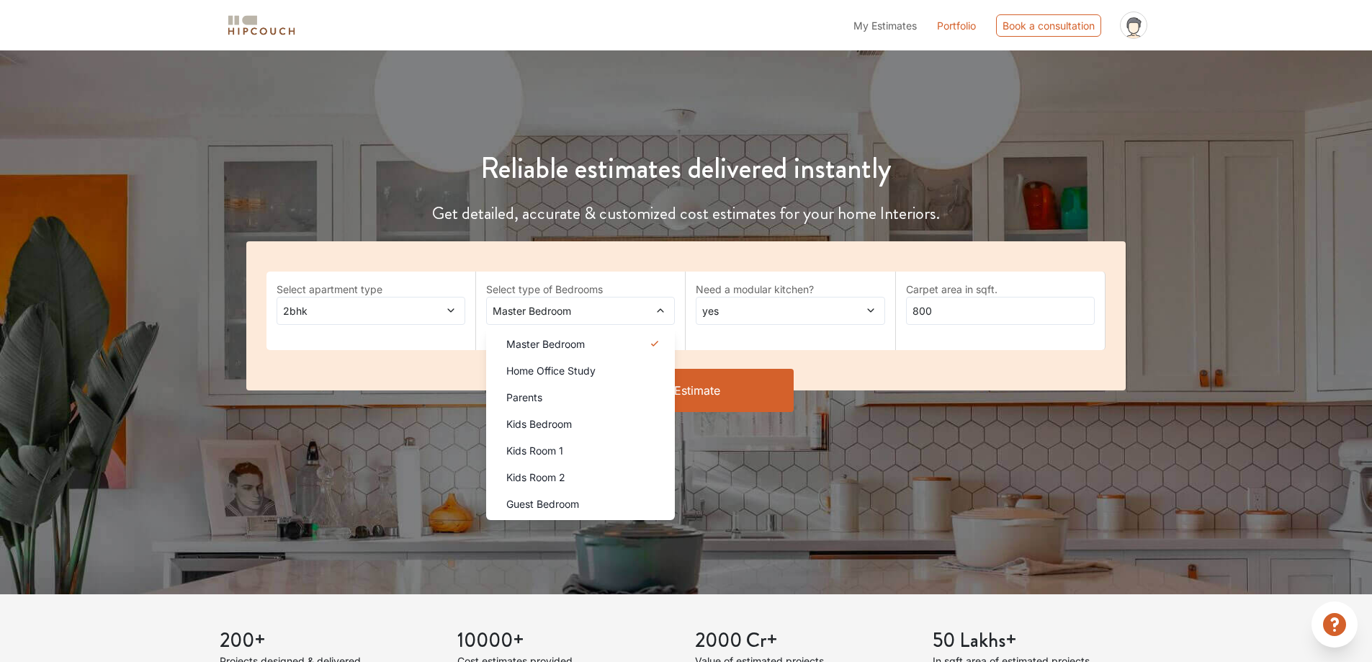
click at [405, 363] on div "Select apartment type 2bhk Select type of Bedrooms Master Bedroom Master Bedroo…" at bounding box center [686, 315] width 880 height 149
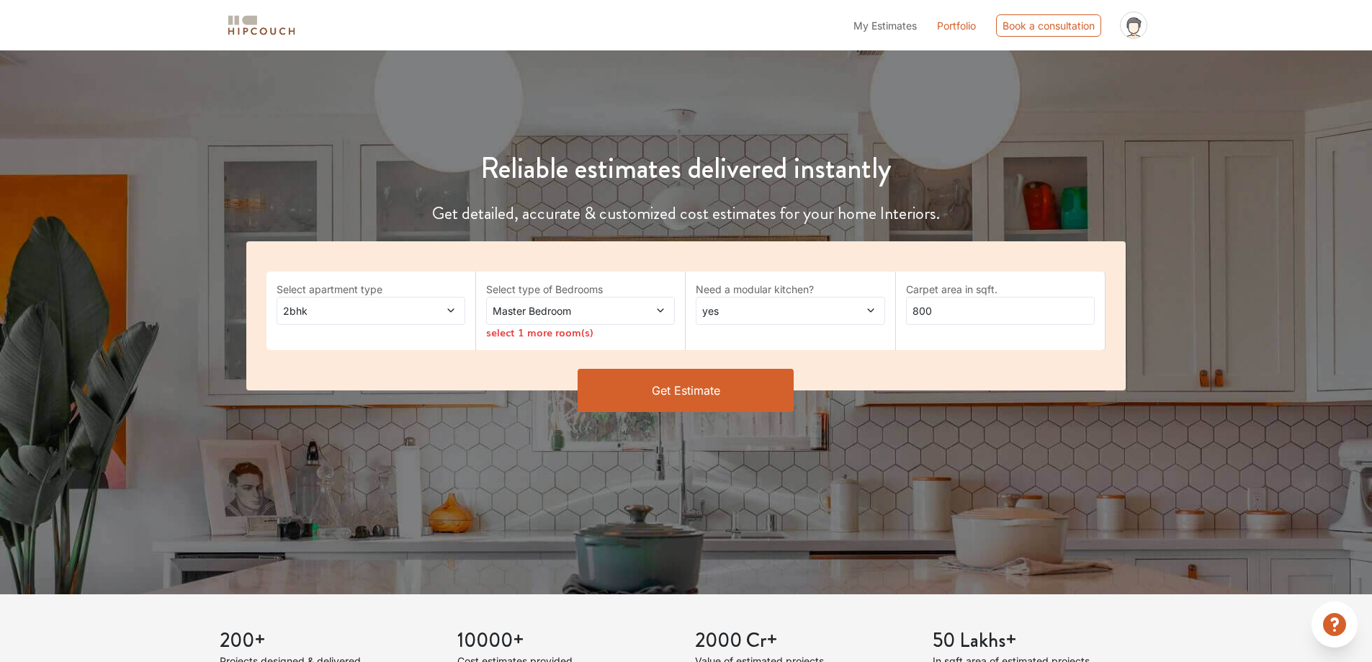
click at [939, 349] on div "Carpet area in sqft. 800" at bounding box center [1001, 310] width 210 height 78
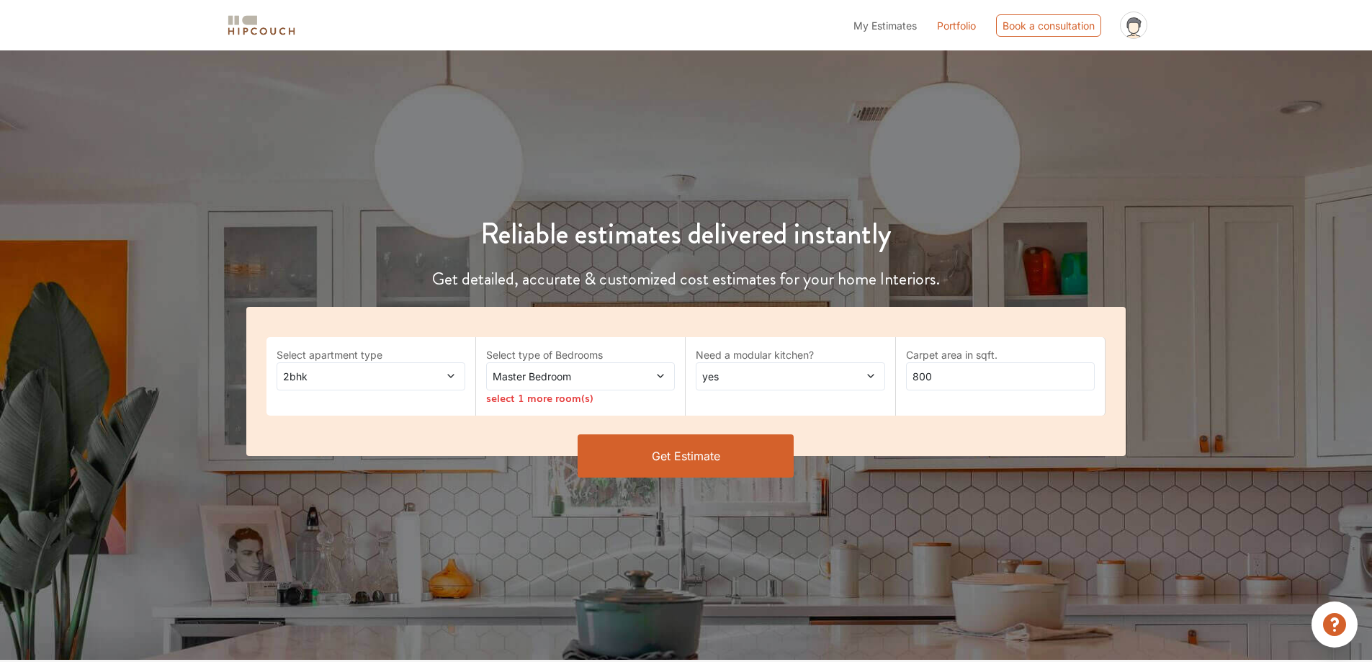
scroll to position [0, 0]
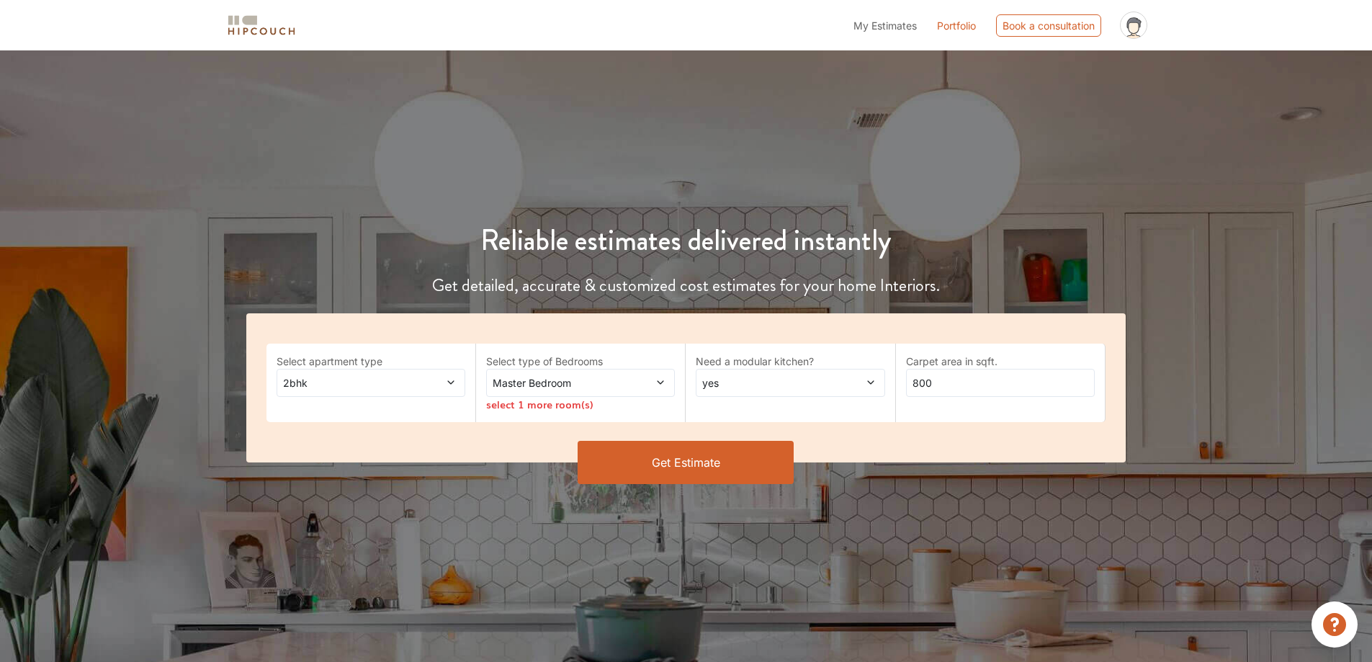
click at [880, 19] on span "My Estimates" at bounding box center [884, 25] width 63 height 12
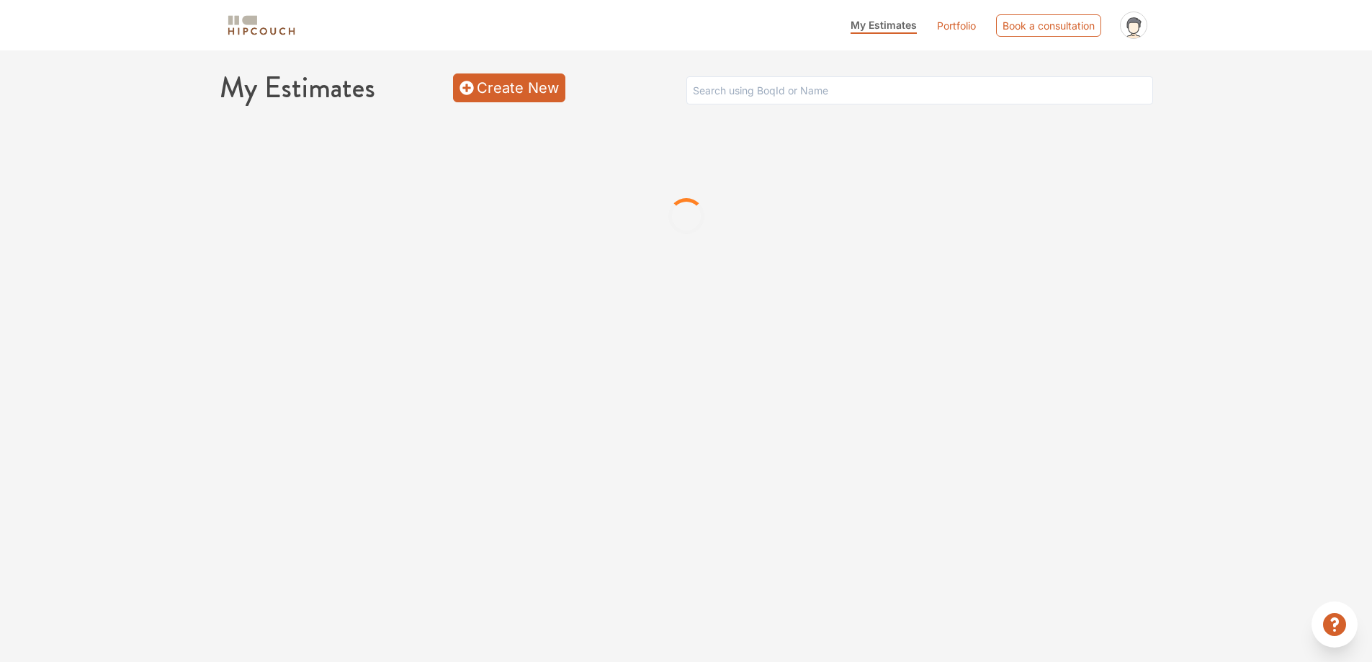
click at [533, 102] on link "Create New" at bounding box center [509, 87] width 112 height 29
